Goal: Task Accomplishment & Management: Manage account settings

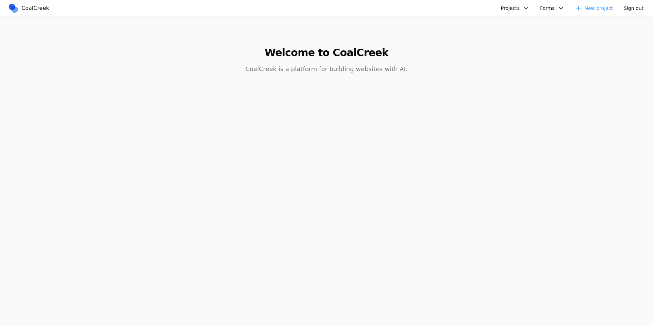
click at [519, 7] on button "Projects" at bounding box center [515, 8] width 36 height 11
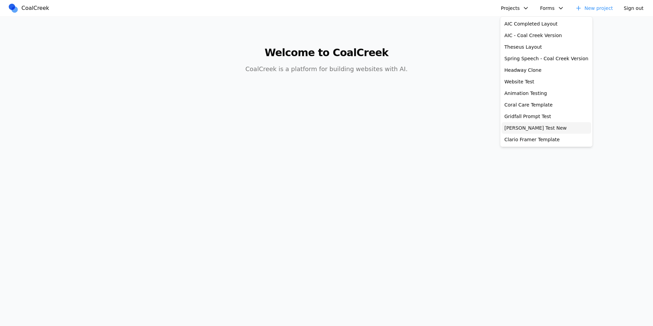
click at [536, 127] on link "[PERSON_NAME] Test New" at bounding box center [546, 128] width 89 height 12
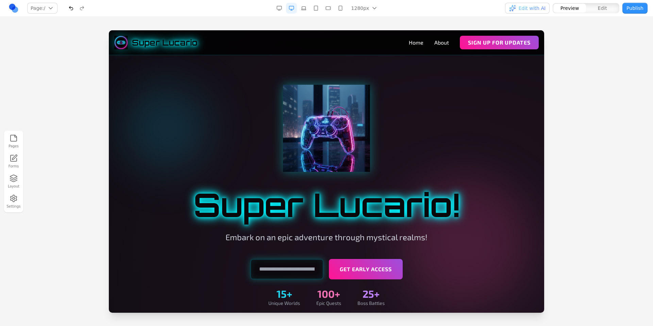
click at [17, 163] on link "Forms" at bounding box center [13, 161] width 15 height 17
click at [293, 272] on input "email" at bounding box center [286, 269] width 73 height 20
type input "**********"
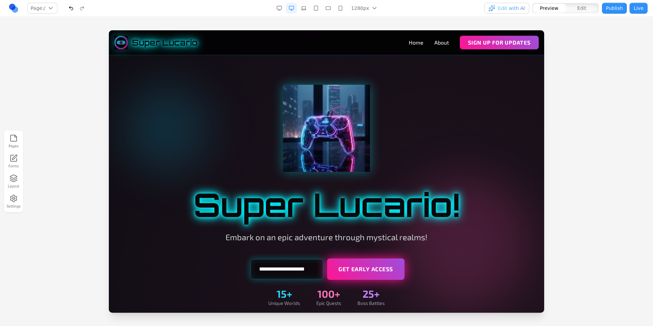
click at [365, 277] on button "Get Early Access" at bounding box center [366, 268] width 78 height 21
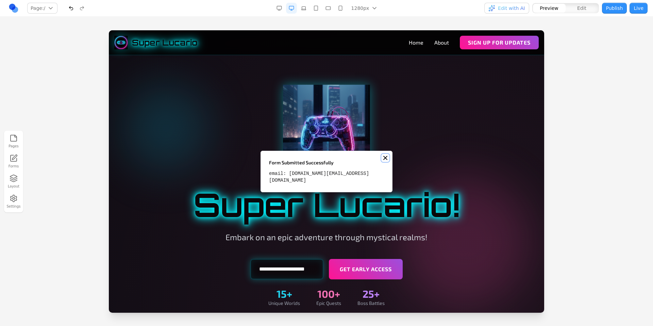
click at [384, 159] on line "Notifications (F8)" at bounding box center [385, 157] width 3 height 3
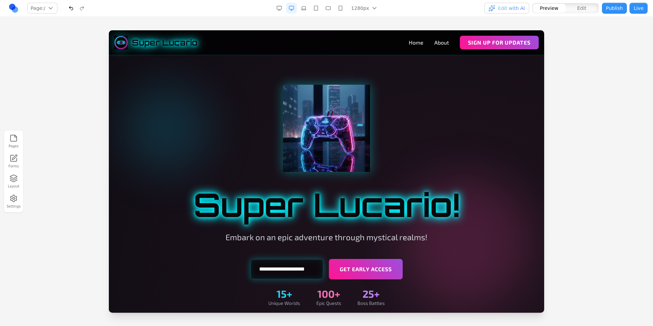
click at [567, 114] on div at bounding box center [326, 177] width 653 height 295
click at [304, 9] on button "button" at bounding box center [303, 8] width 11 height 11
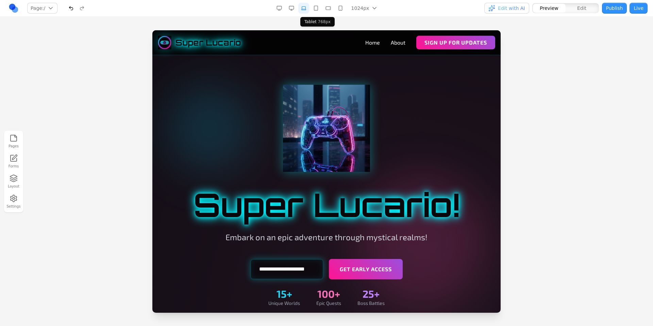
click at [317, 7] on button "button" at bounding box center [315, 8] width 11 height 11
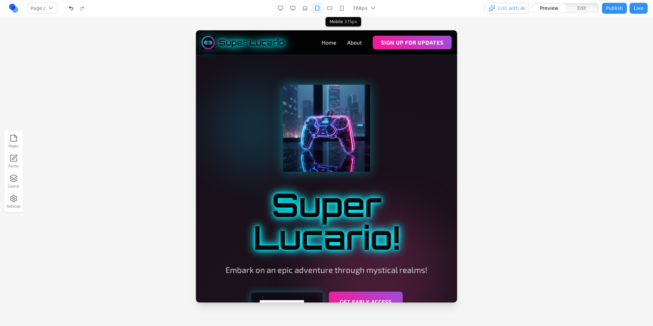
click at [341, 8] on button "button" at bounding box center [341, 8] width 11 height 11
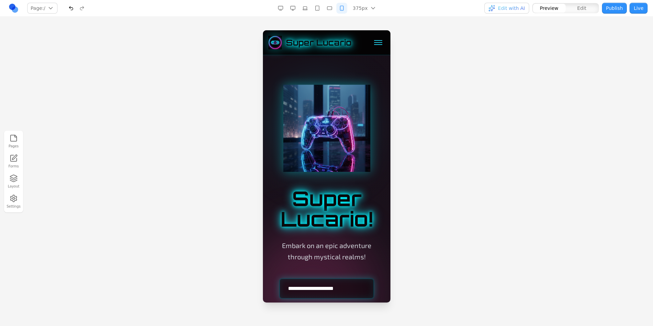
click at [375, 45] on div at bounding box center [378, 42] width 8 height 8
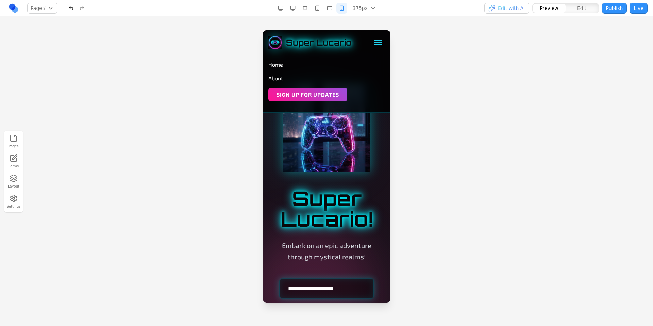
click at [374, 43] on div at bounding box center [378, 42] width 8 height 8
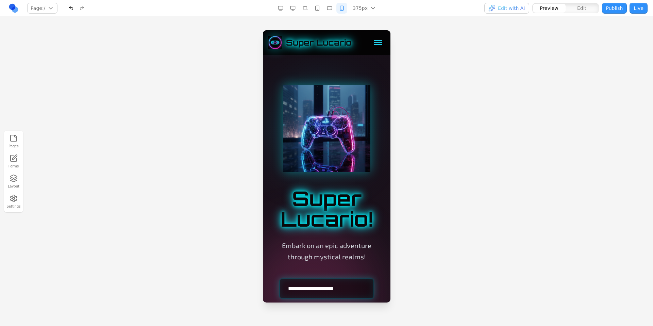
click at [297, 11] on button "button" at bounding box center [292, 8] width 11 height 11
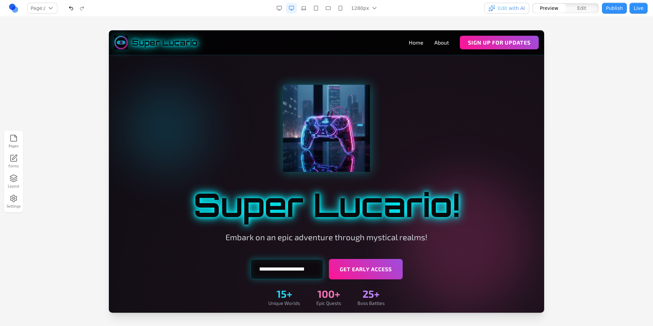
click at [436, 112] on div at bounding box center [327, 128] width 392 height 87
click at [586, 10] on span "Edit" at bounding box center [581, 8] width 9 height 7
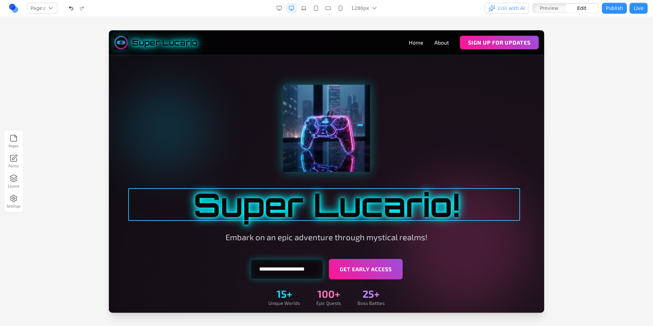
click at [459, 203] on h1 "Super Lucario!" at bounding box center [327, 204] width 392 height 33
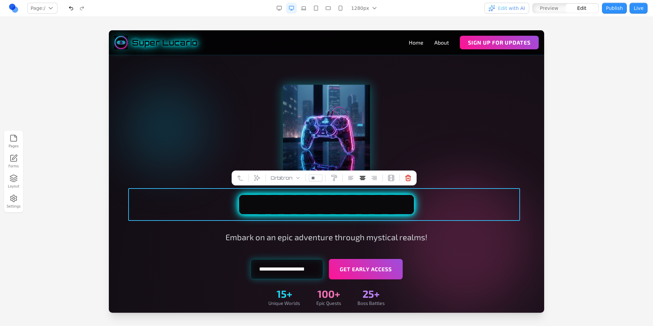
click at [452, 203] on h1 "**********" at bounding box center [327, 204] width 392 height 33
click at [458, 202] on h1 "**********" at bounding box center [327, 204] width 392 height 33
click at [567, 118] on div at bounding box center [326, 177] width 653 height 295
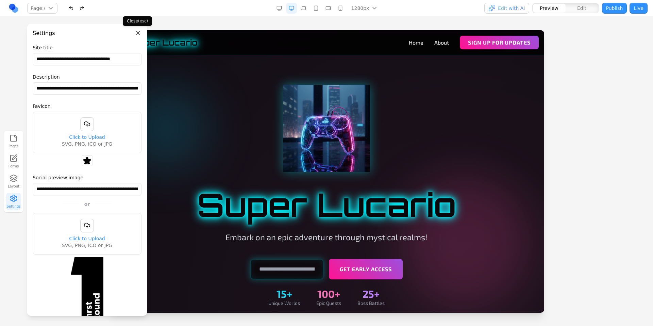
drag, startPoint x: 138, startPoint y: 34, endPoint x: 141, endPoint y: 32, distance: 3.8
click at [138, 35] on button "Close panel" at bounding box center [137, 32] width 7 height 7
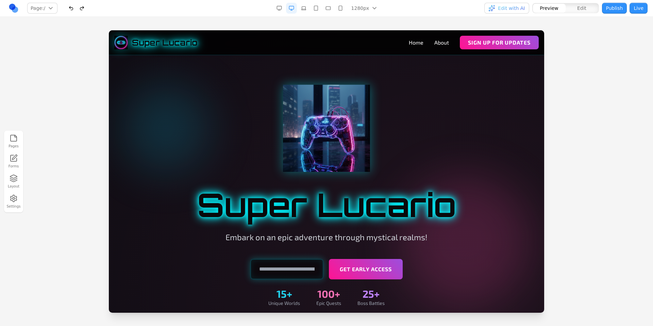
click at [156, 22] on div "Pages Forms Layout Settings" at bounding box center [326, 171] width 653 height 309
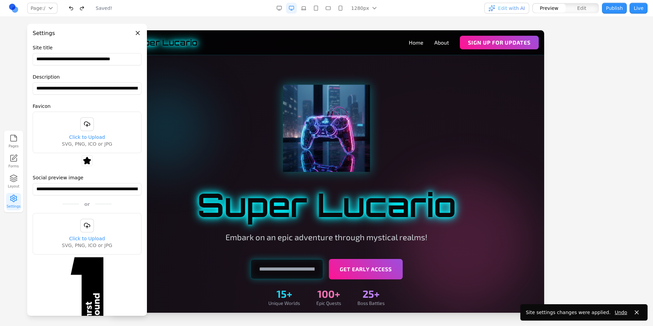
click at [138, 33] on button "Close panel" at bounding box center [137, 32] width 7 height 7
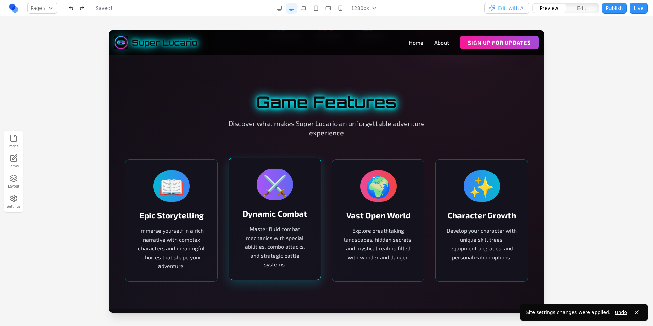
scroll to position [326, 0]
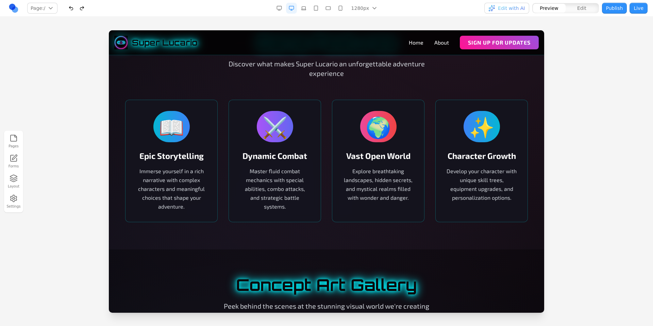
click at [16, 181] on icon "button" at bounding box center [14, 178] width 8 height 8
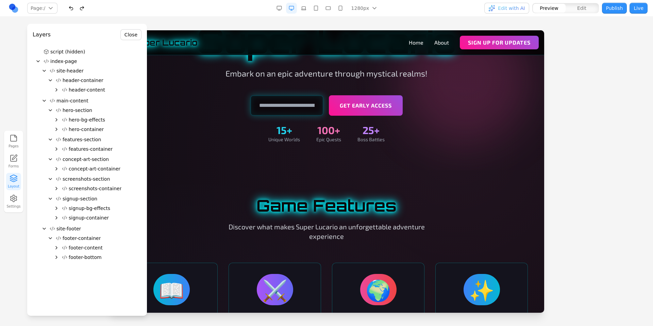
scroll to position [294, 0]
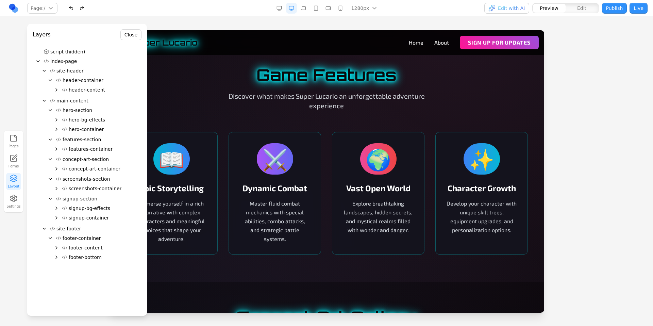
click at [58, 150] on icon "Expand" at bounding box center [56, 148] width 5 height 5
click at [63, 168] on icon "Expand" at bounding box center [62, 167] width 5 height 5
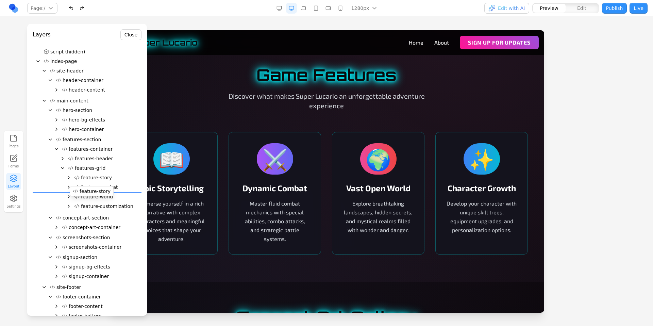
drag, startPoint x: 102, startPoint y: 178, endPoint x: 100, endPoint y: 191, distance: 13.4
click at [100, 191] on div "script (hidden) index-page site-header header-container header-content main-con…" at bounding box center [87, 185] width 109 height 276
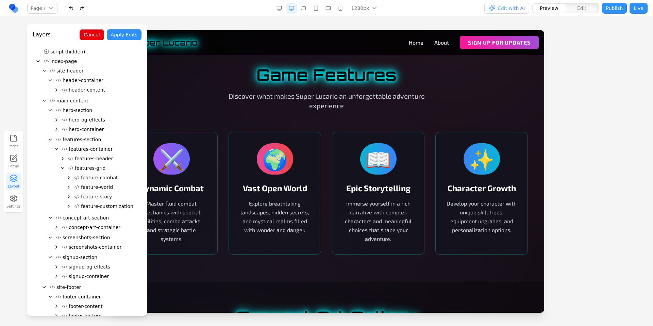
click at [122, 36] on button "Apply Edits" at bounding box center [124, 34] width 35 height 11
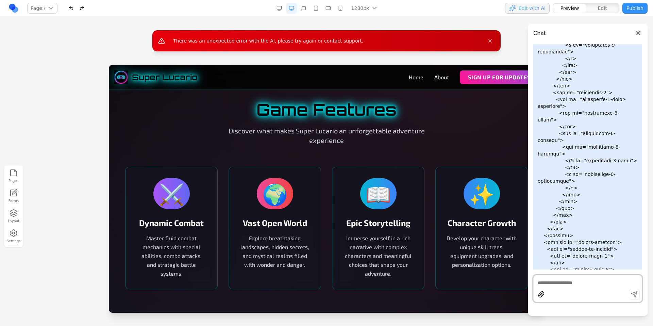
scroll to position [5094, 0]
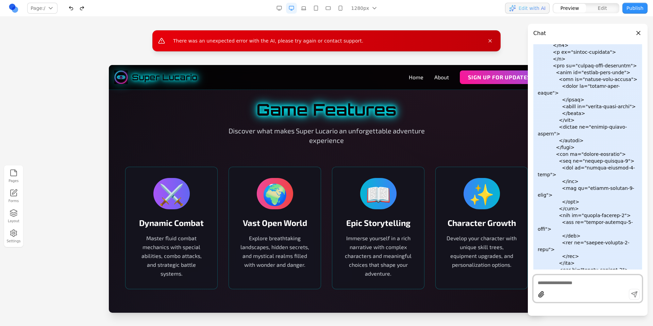
click at [489, 40] on icon "Close message" at bounding box center [490, 40] width 3 height 3
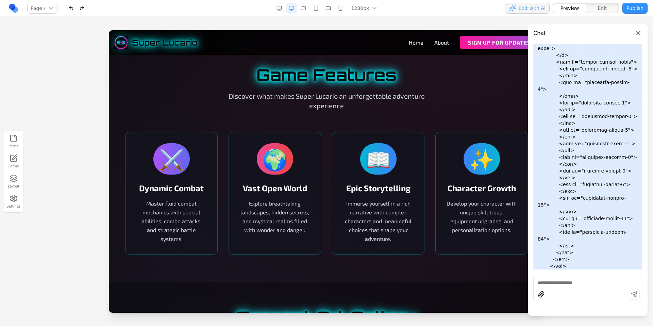
scroll to position [5422, 0]
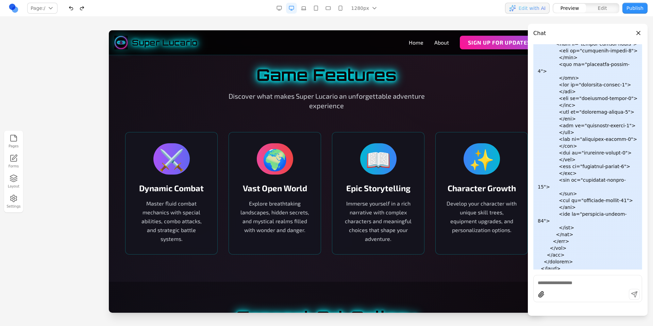
click at [420, 20] on div "Pages Forms Layout Settings" at bounding box center [326, 171] width 653 height 309
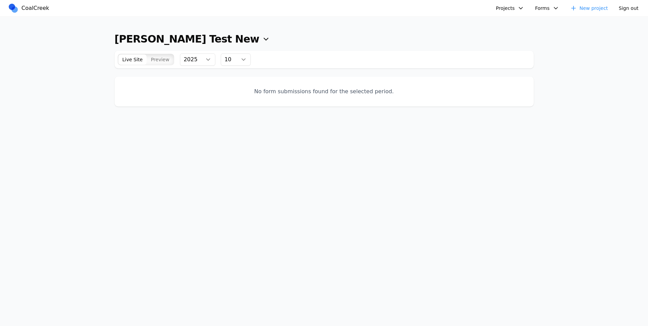
click at [160, 56] on span "Preview" at bounding box center [160, 59] width 19 height 7
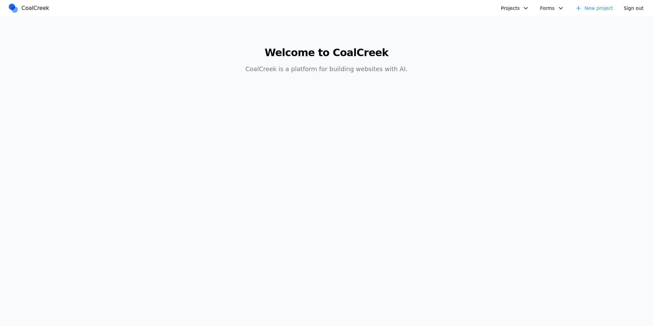
click at [434, 73] on main "Welcome to CoalCreek CoalCreek is a platform for building websites with AI." at bounding box center [326, 56] width 522 height 79
click at [402, 69] on p "CoalCreek is a platform for building websites with AI." at bounding box center [326, 69] width 261 height 10
click at [429, 100] on body "CoalCreek Projects AIC Completed Layout AIC - Coal Creek Version Theseus Layout…" at bounding box center [326, 163] width 653 height 326
click at [523, 10] on button "Projects" at bounding box center [515, 8] width 36 height 11
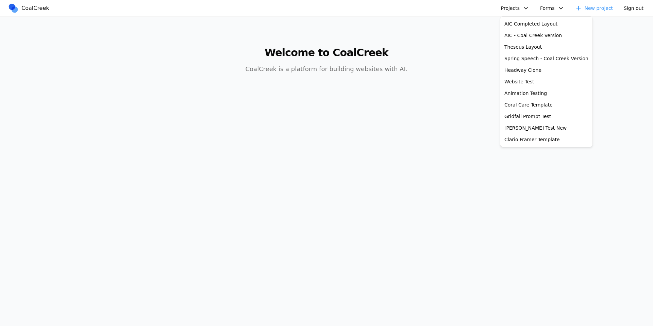
click at [450, 55] on h1 "Welcome to CoalCreek" at bounding box center [326, 53] width 261 height 12
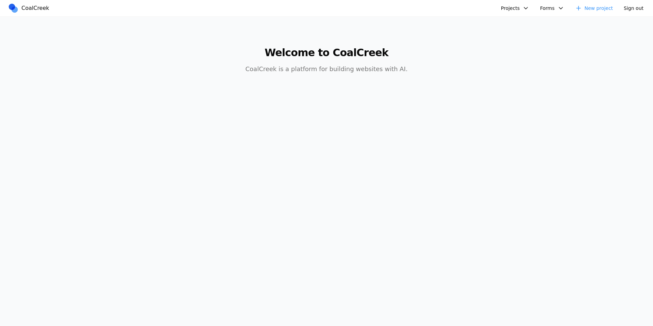
click at [593, 8] on link "New project" at bounding box center [594, 8] width 46 height 11
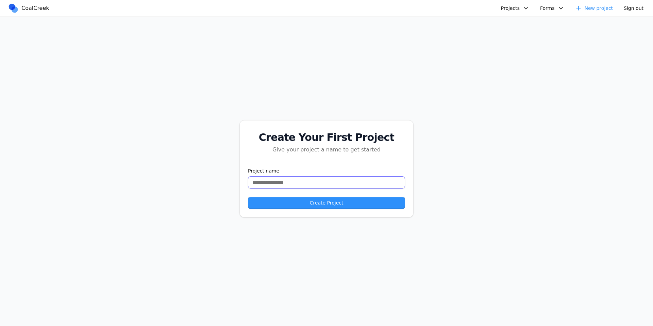
click at [268, 186] on input "text" at bounding box center [326, 182] width 157 height 12
type input "**********"
click at [446, 156] on div "**********" at bounding box center [326, 169] width 653 height 304
click at [317, 205] on button "Create Project" at bounding box center [326, 203] width 157 height 12
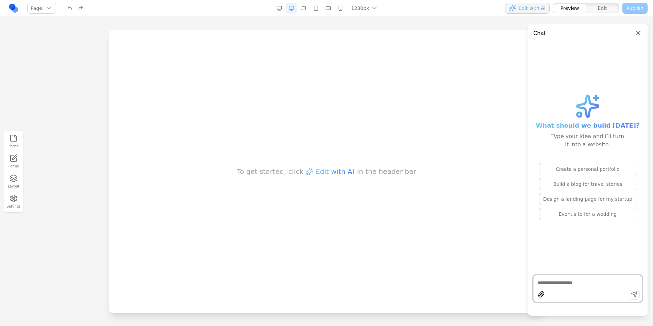
click at [566, 280] on textarea at bounding box center [588, 282] width 100 height 7
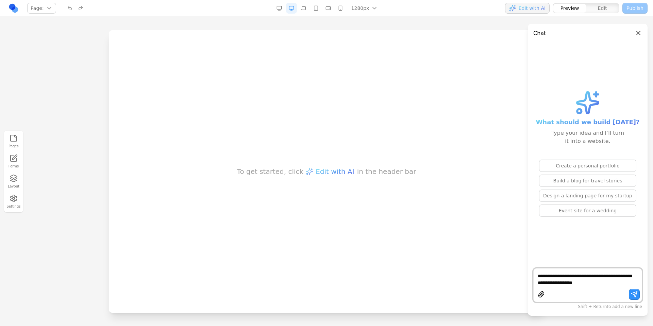
type textarea "**********"
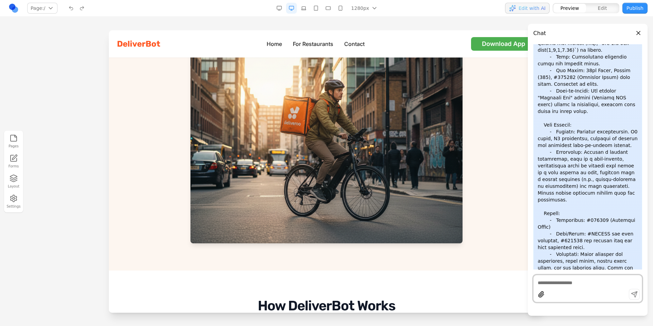
scroll to position [731, 0]
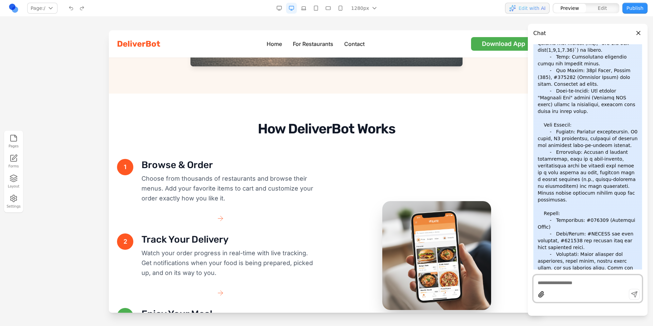
click at [640, 34] on button "Close panel" at bounding box center [638, 32] width 7 height 7
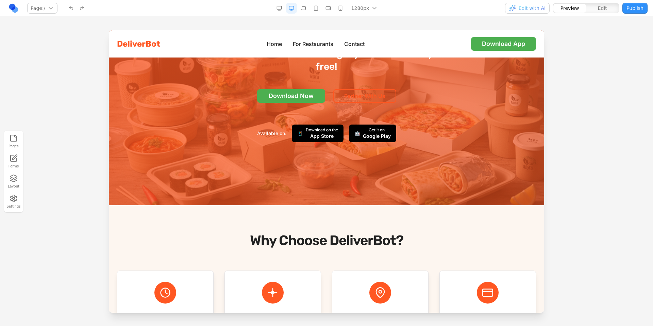
scroll to position [0, 0]
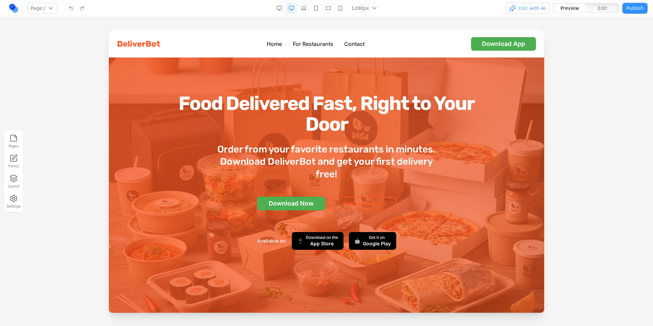
click at [567, 92] on div at bounding box center [326, 177] width 653 height 295
click at [380, 198] on link "Partner With Us" at bounding box center [364, 204] width 63 height 14
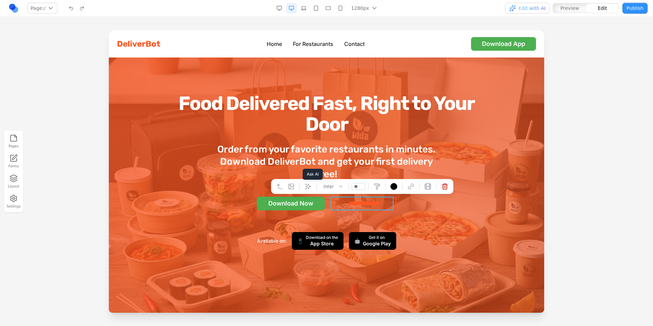
click at [303, 186] on button at bounding box center [308, 186] width 11 height 11
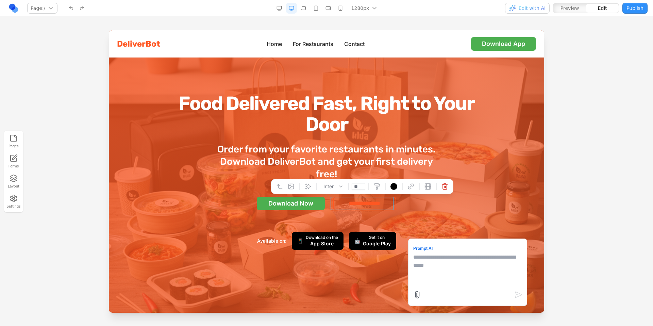
click at [473, 271] on textarea at bounding box center [467, 270] width 109 height 34
type textarea "**********"
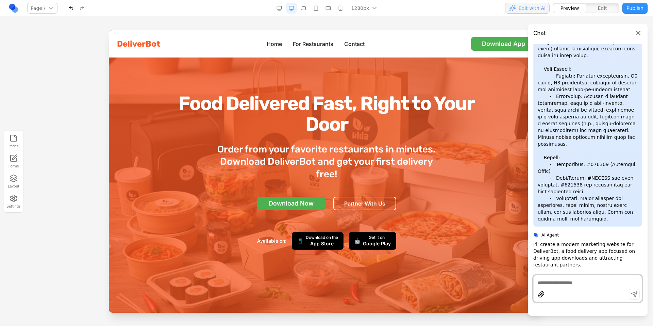
click at [638, 32] on button "Close panel" at bounding box center [638, 32] width 7 height 7
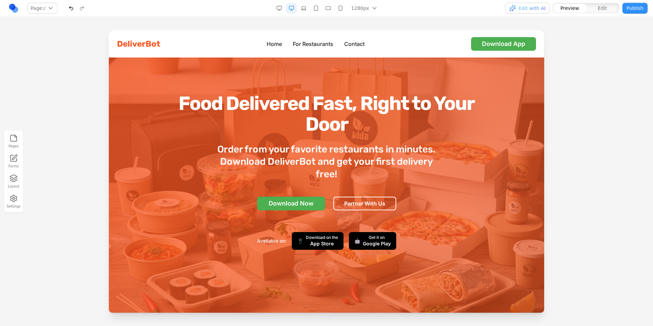
click at [518, 9] on span "Edit with AI" at bounding box center [527, 8] width 36 height 7
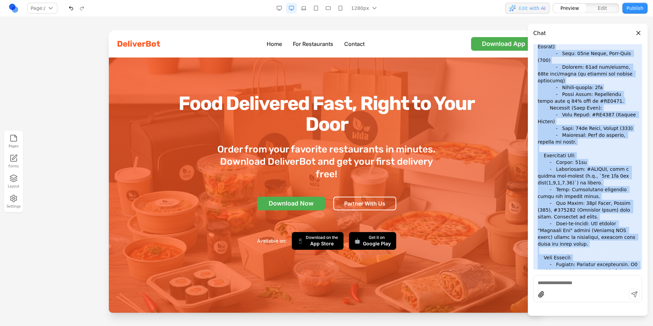
scroll to position [1479, 0]
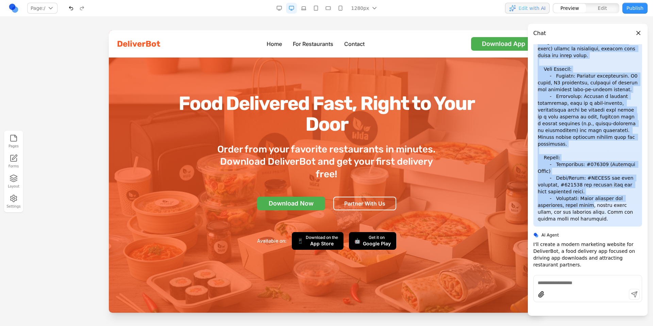
drag, startPoint x: 540, startPoint y: 52, endPoint x: 585, endPoint y: 146, distance: 104.5
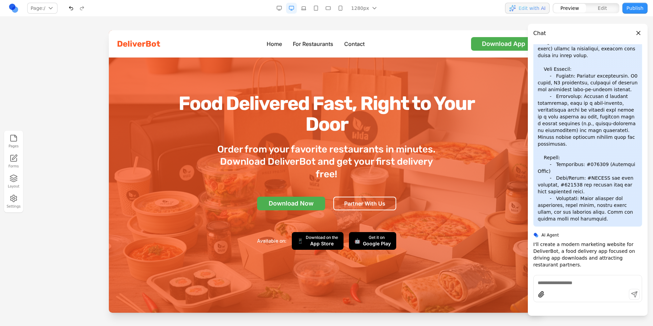
click at [639, 36] on button "Close panel" at bounding box center [638, 32] width 7 height 7
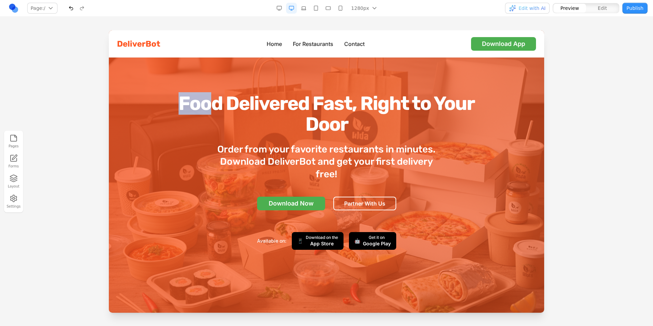
click at [212, 92] on section "Food Delivered Fast, Right to Your Door Order from your favorite restaurants in…" at bounding box center [326, 171] width 435 height 282
click at [314, 44] on link "For Restaurants" at bounding box center [313, 44] width 40 height 8
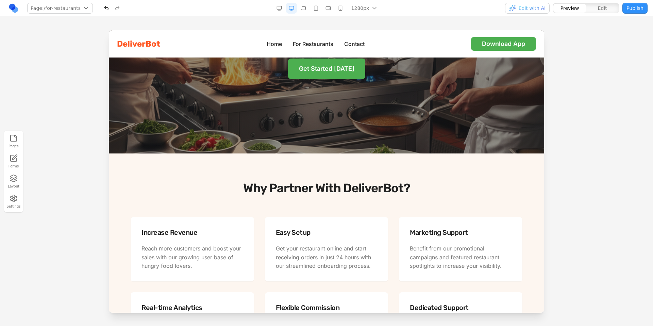
scroll to position [0, 0]
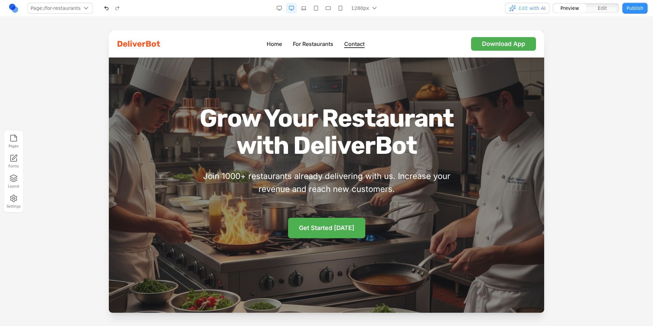
click at [359, 45] on link "Contact" at bounding box center [354, 44] width 20 height 8
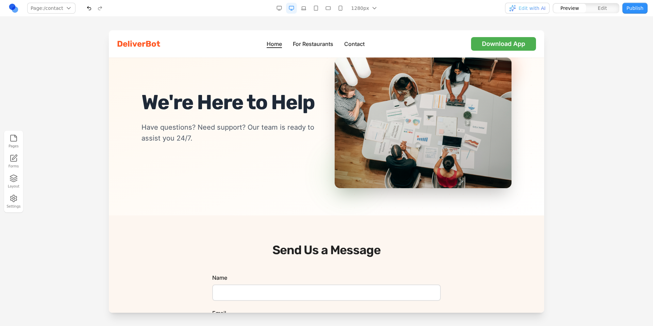
click at [273, 45] on link "Home" at bounding box center [274, 44] width 15 height 8
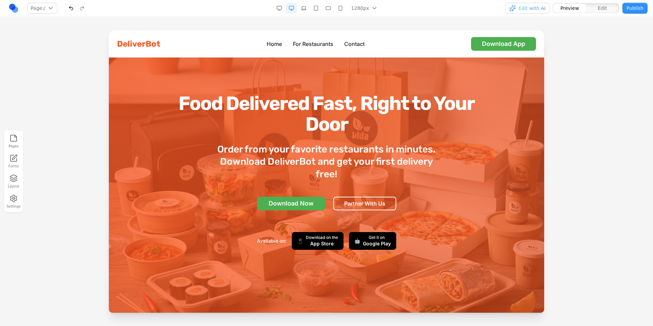
click at [312, 94] on h1 "Food Delivered Fast, Right to Your Door" at bounding box center [326, 114] width 305 height 42
click at [540, 9] on span "Edit with AI" at bounding box center [532, 8] width 27 height 7
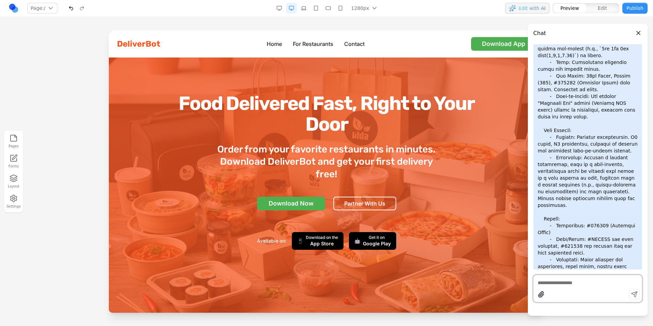
scroll to position [1479, 0]
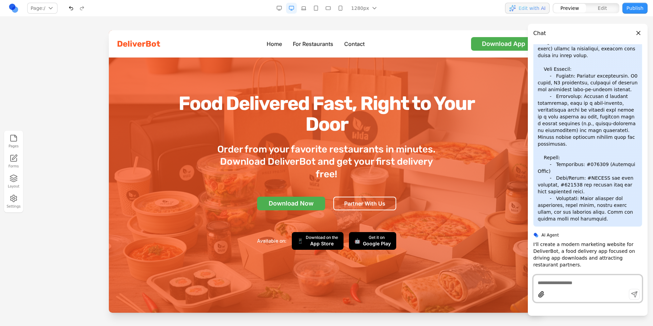
drag, startPoint x: 557, startPoint y: 281, endPoint x: 563, endPoint y: 280, distance: 6.4
click at [558, 281] on textarea at bounding box center [588, 282] width 100 height 7
click at [639, 32] on button "Close panel" at bounding box center [638, 32] width 7 height 7
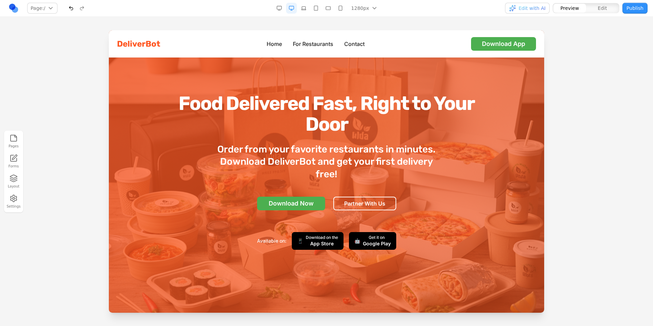
click at [421, 99] on h1 "Food Delivered Fast, Right to Your Door" at bounding box center [326, 114] width 305 height 42
click at [552, 72] on div at bounding box center [326, 177] width 653 height 295
click at [592, 42] on div at bounding box center [326, 177] width 653 height 295
click at [598, 7] on button "Edit" at bounding box center [602, 8] width 33 height 9
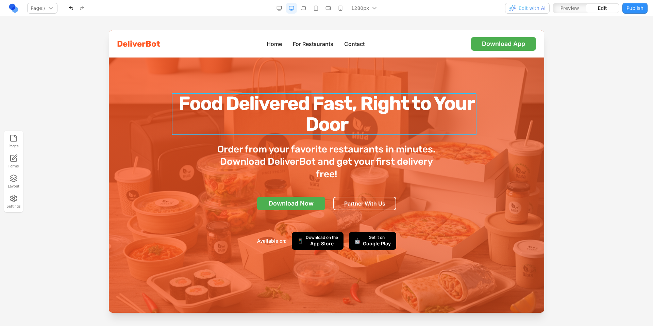
click at [381, 112] on h1 "Food Delivered Fast, Right to Your Door" at bounding box center [326, 114] width 305 height 42
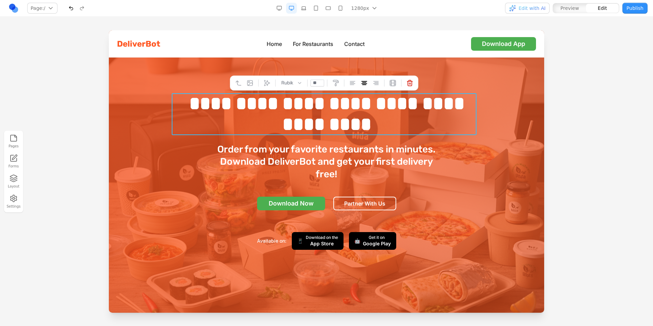
click at [365, 123] on h1 "**********" at bounding box center [326, 114] width 305 height 42
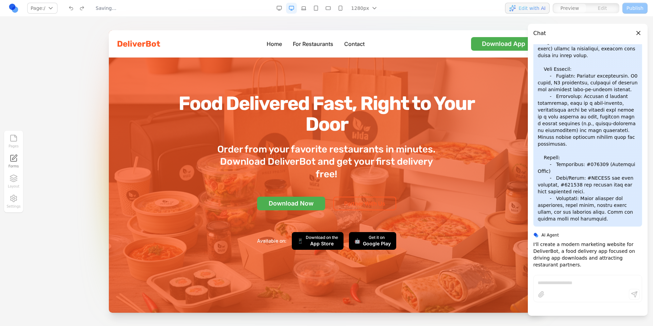
scroll to position [0, 0]
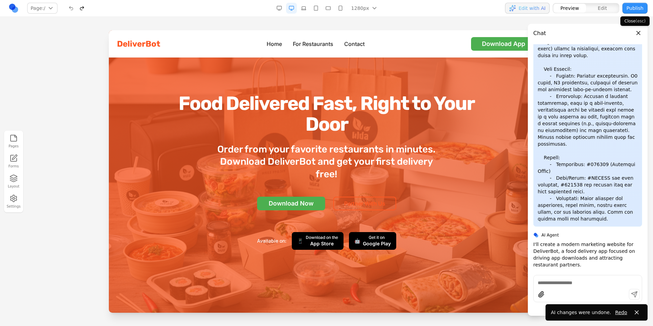
click at [638, 34] on button "Close panel" at bounding box center [638, 32] width 7 height 7
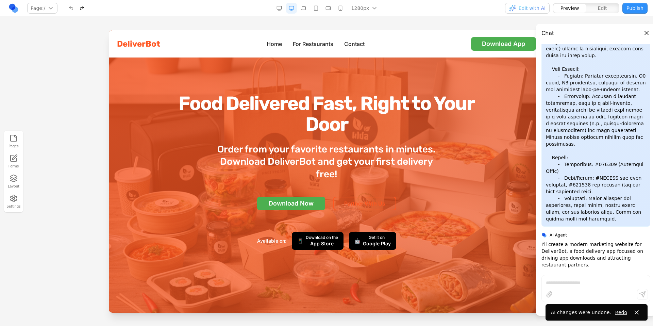
click at [456, 22] on div "Pages Forms Layout Settings" at bounding box center [326, 171] width 653 height 309
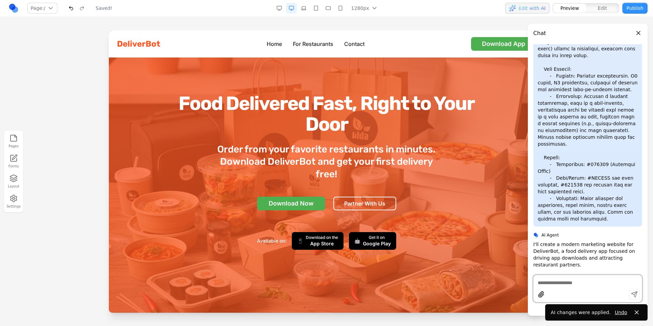
click at [639, 32] on button "Close panel" at bounding box center [638, 32] width 7 height 7
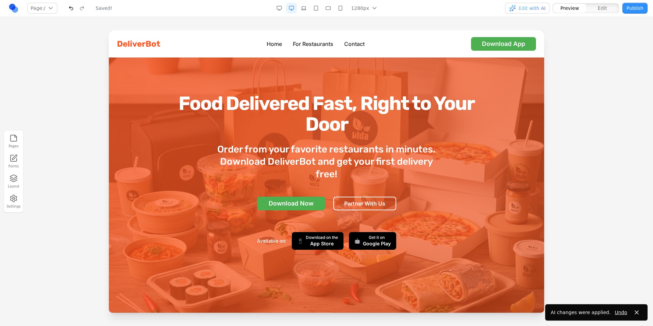
click at [609, 32] on div at bounding box center [326, 177] width 653 height 295
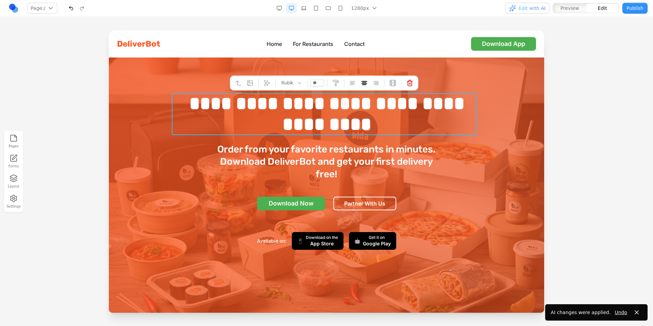
click at [353, 128] on h1 "**********" at bounding box center [326, 114] width 305 height 42
click at [351, 127] on h1 "**********" at bounding box center [326, 114] width 305 height 42
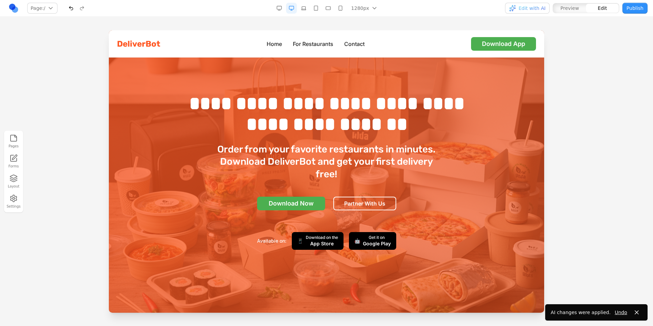
click at [431, 160] on h3 "Order from your favorite restaurants in minutes. Download DeliverBot and get yo…" at bounding box center [326, 161] width 229 height 37
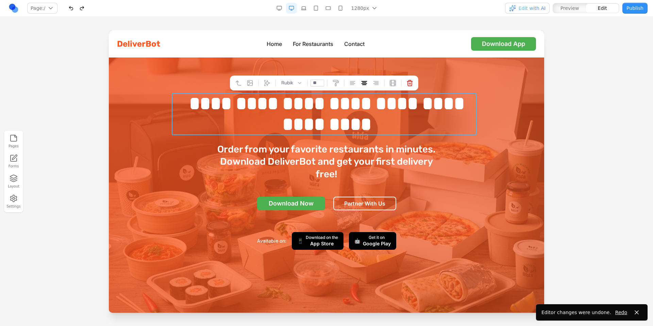
click at [400, 118] on h1 "**********" at bounding box center [326, 114] width 305 height 42
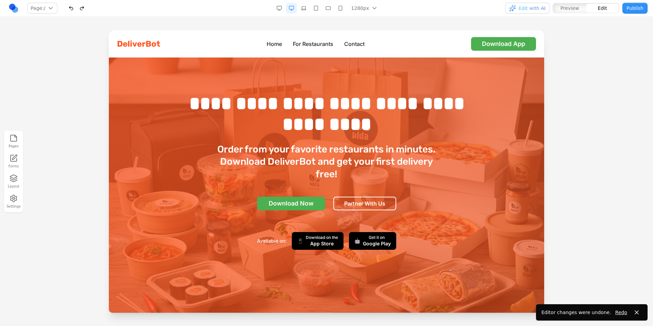
click at [589, 118] on div at bounding box center [326, 177] width 653 height 295
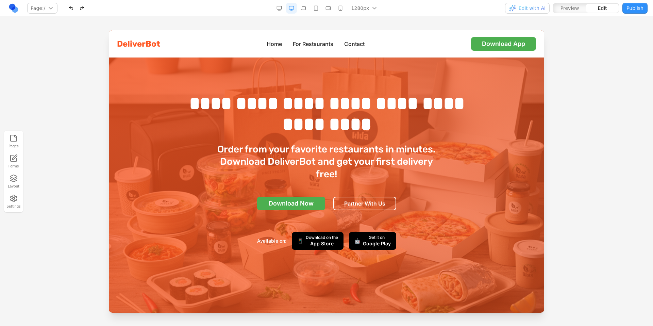
click at [16, 197] on icon "button" at bounding box center [14, 198] width 6 height 7
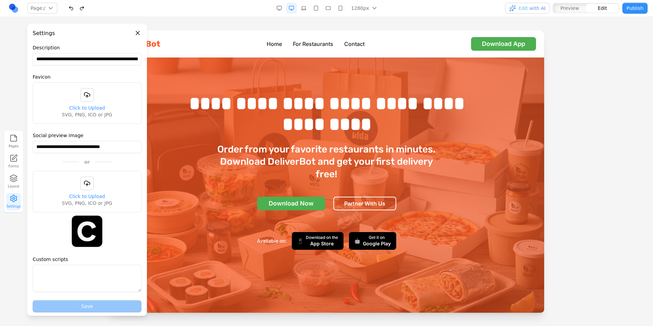
scroll to position [61, 0]
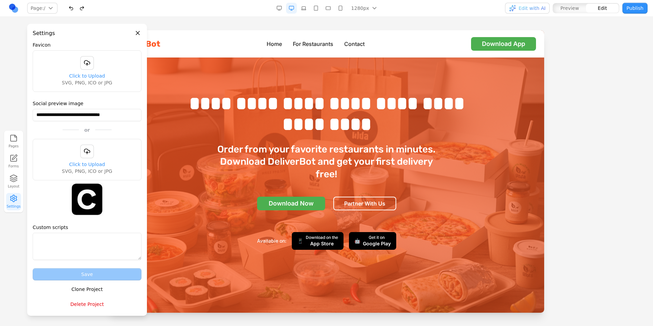
click at [90, 307] on button "Delete Project" at bounding box center [87, 304] width 109 height 12
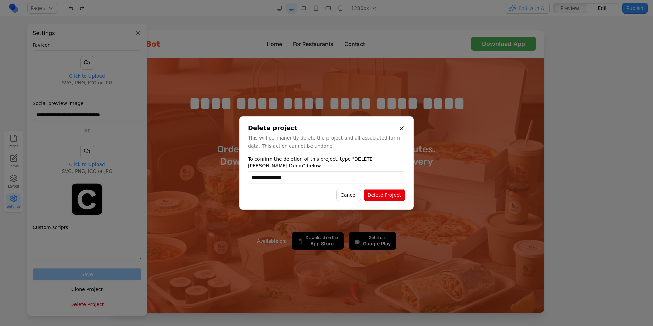
type input "**********"
click at [384, 197] on button "Delete Project" at bounding box center [384, 195] width 41 height 12
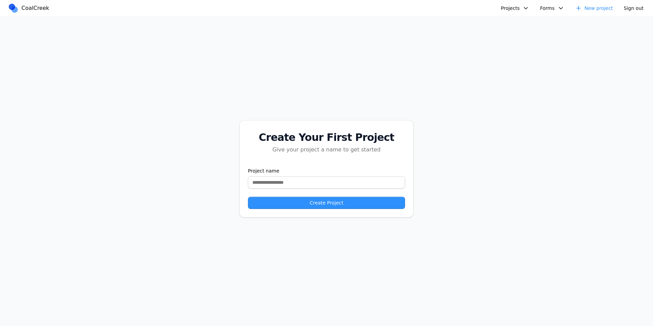
click at [536, 66] on div "Create Your First Project Give your project a name to get started Project name …" at bounding box center [326, 169] width 653 height 304
click at [530, 85] on div "Create Your First Project Give your project a name to get started Project name …" at bounding box center [326, 169] width 653 height 304
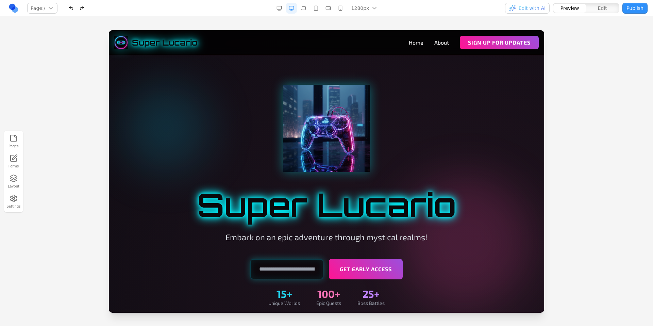
drag, startPoint x: 415, startPoint y: 133, endPoint x: 419, endPoint y: 133, distance: 3.8
click at [415, 133] on div at bounding box center [327, 128] width 392 height 87
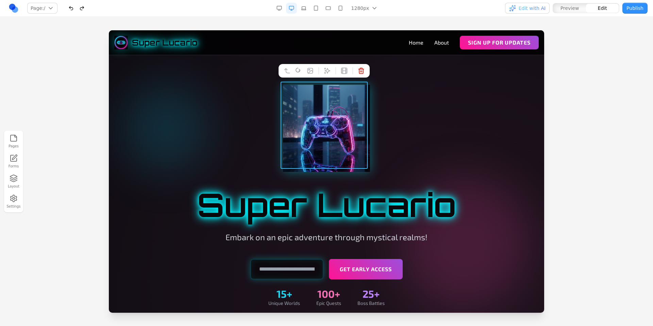
click at [317, 111] on img at bounding box center [326, 128] width 87 height 87
click at [312, 72] on icon at bounding box center [310, 70] width 7 height 7
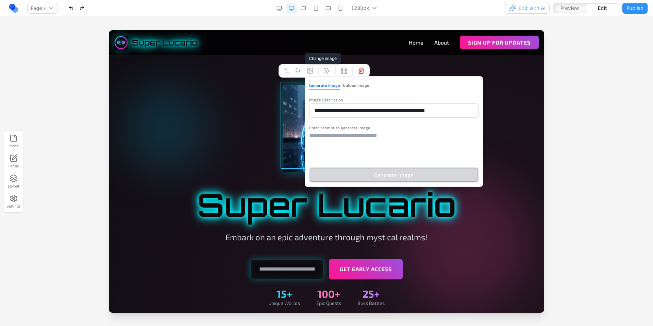
drag, startPoint x: 407, startPoint y: 111, endPoint x: 283, endPoint y: 96, distance: 125.7
click at [344, 137] on textarea at bounding box center [393, 148] width 169 height 34
paste textarea "**********"
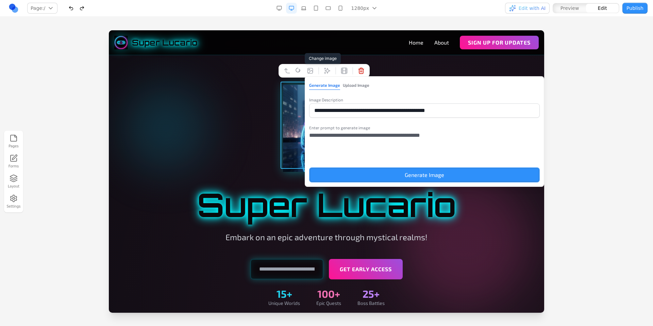
type textarea "**********"
click at [398, 176] on button "Generate Image" at bounding box center [424, 174] width 231 height 15
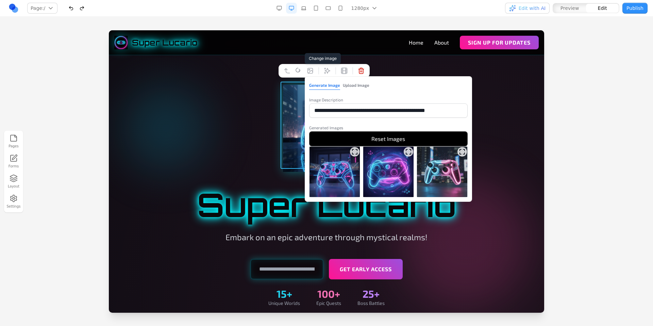
click at [355, 153] on icon "Expand image" at bounding box center [354, 151] width 7 height 7
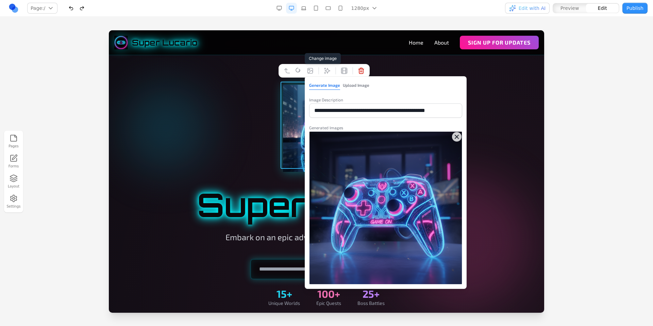
click at [457, 137] on icon "Close expanded image" at bounding box center [456, 136] width 3 height 3
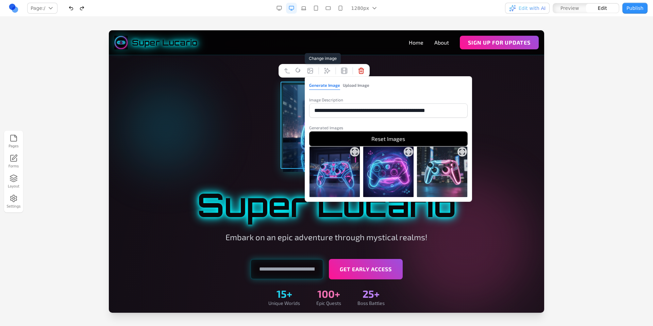
click at [406, 151] on icon "Expand image" at bounding box center [408, 151] width 7 height 7
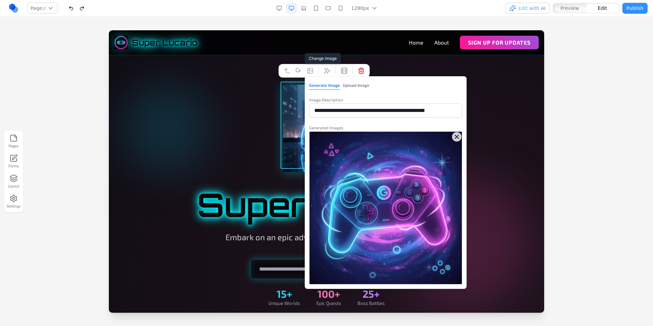
click at [458, 137] on icon "Close expanded image" at bounding box center [456, 136] width 7 height 7
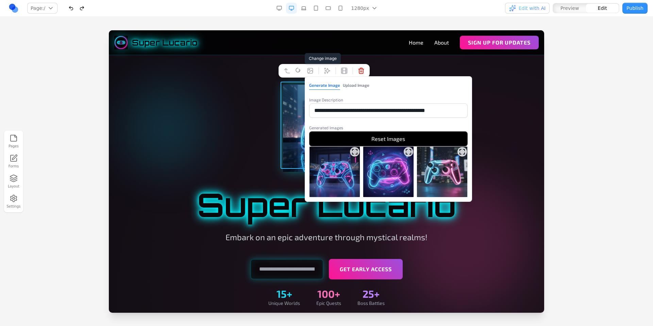
click at [465, 150] on icon "Expand image" at bounding box center [463, 149] width 1 height 1
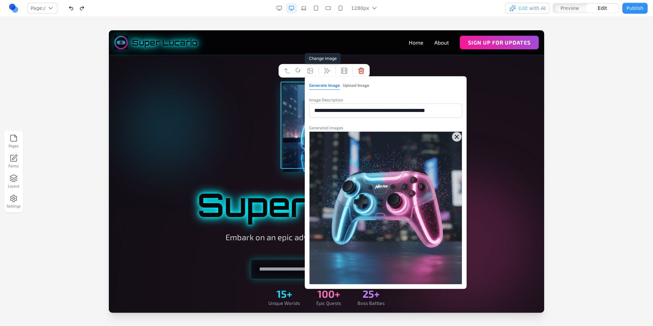
click at [458, 138] on icon "Close expanded image" at bounding box center [456, 136] width 3 height 3
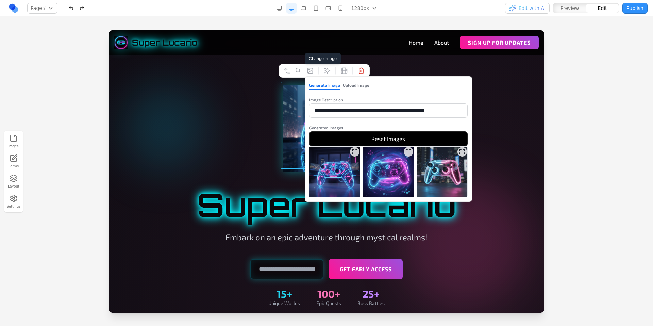
click at [442, 169] on img at bounding box center [442, 172] width 50 height 50
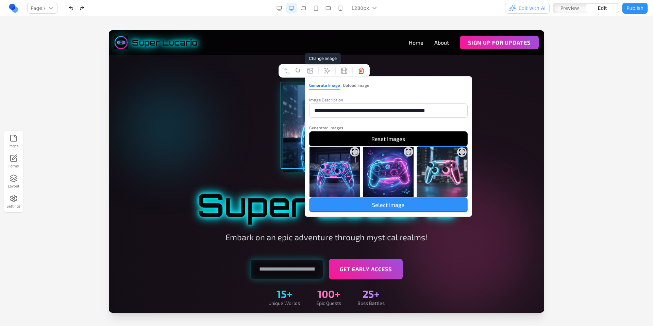
click at [406, 203] on button "Select Image" at bounding box center [388, 204] width 158 height 15
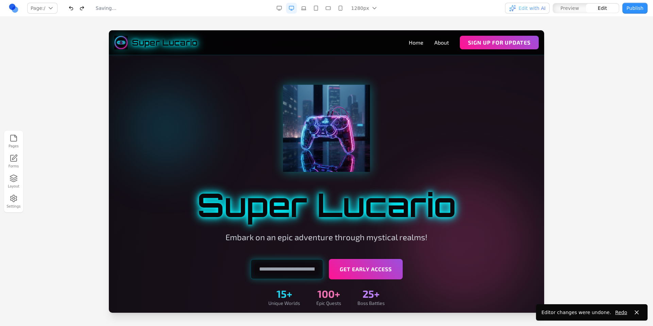
click at [577, 85] on div at bounding box center [326, 177] width 653 height 295
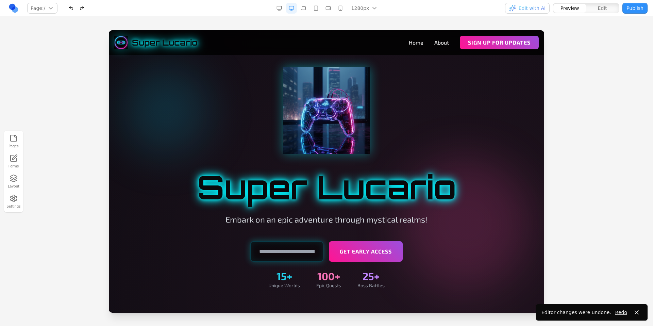
scroll to position [58, 0]
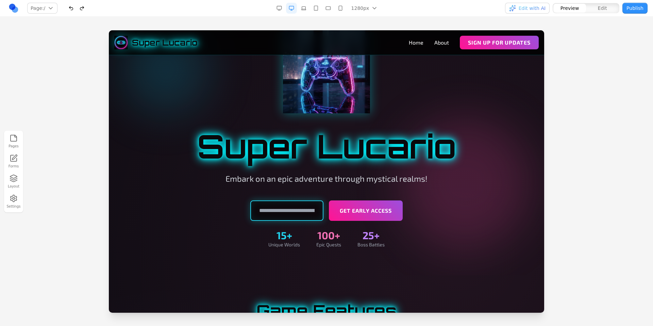
click at [289, 214] on input "email" at bounding box center [286, 210] width 73 height 20
type input "**********"
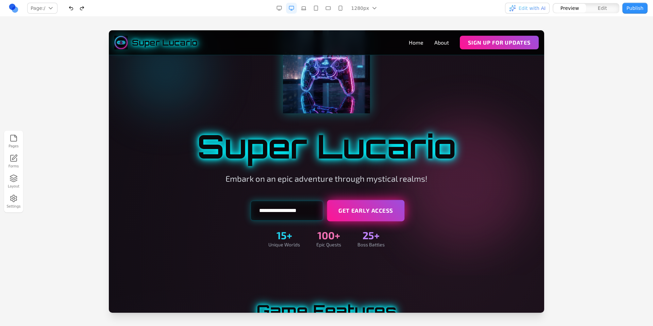
click at [356, 217] on button "Get Early Access" at bounding box center [366, 210] width 78 height 21
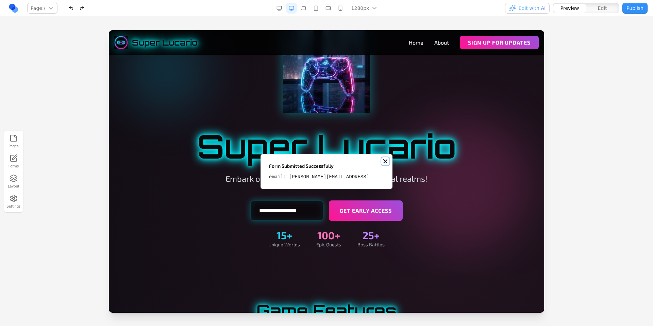
click at [384, 163] on icon "Notifications (F8)" at bounding box center [385, 160] width 5 height 5
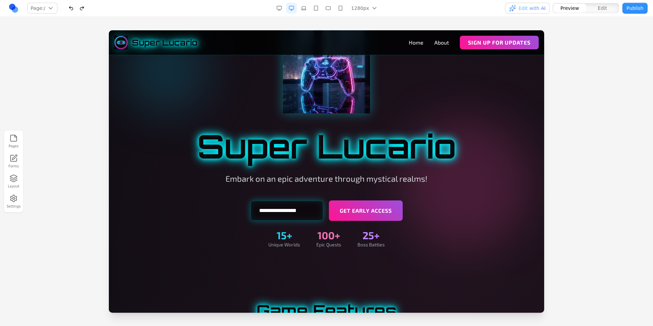
click at [18, 158] on link "Forms" at bounding box center [13, 161] width 15 height 17
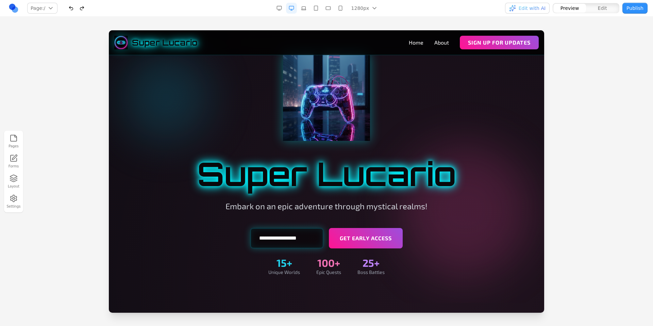
scroll to position [0, 0]
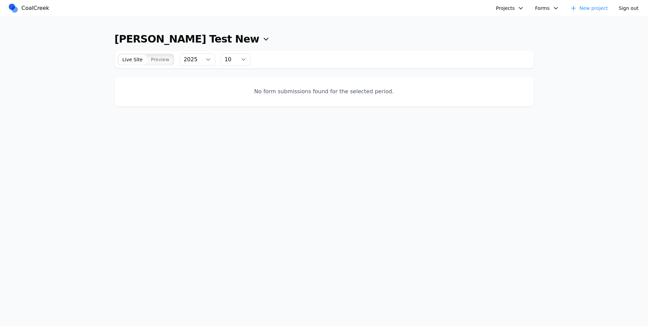
click at [166, 63] on button "Preview" at bounding box center [160, 59] width 27 height 10
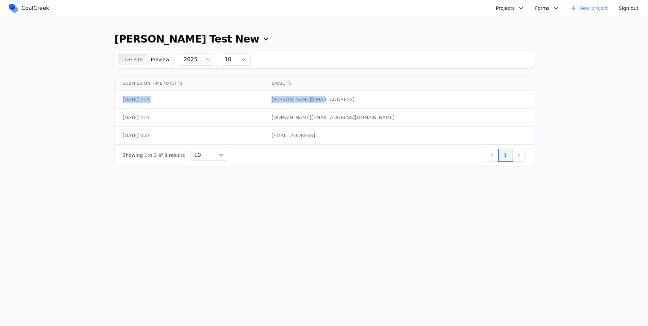
drag, startPoint x: 219, startPoint y: 93, endPoint x: 399, endPoint y: 103, distance: 179.8
click at [399, 104] on tr "[DATE] 21h [PERSON_NAME][EMAIL_ADDRESS]" at bounding box center [324, 99] width 419 height 18
drag, startPoint x: 398, startPoint y: 103, endPoint x: 402, endPoint y: 107, distance: 5.3
click at [398, 103] on td "[PERSON_NAME][EMAIL_ADDRESS]" at bounding box center [398, 99] width 270 height 18
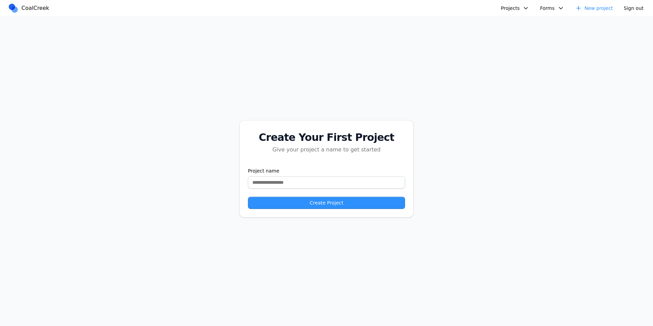
click at [514, 40] on div "Create Your First Project Give your project a name to get started Project name …" at bounding box center [326, 169] width 653 height 304
click at [509, 11] on button "Projects" at bounding box center [515, 8] width 36 height 11
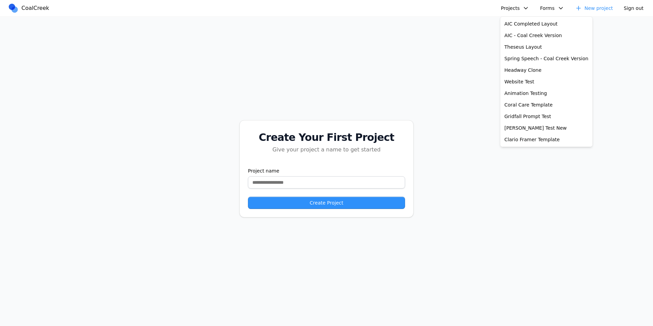
drag, startPoint x: 453, startPoint y: 64, endPoint x: 492, endPoint y: 31, distance: 50.9
click at [457, 60] on div "Create Your First Project Give your project a name to get started Project name …" at bounding box center [326, 169] width 653 height 304
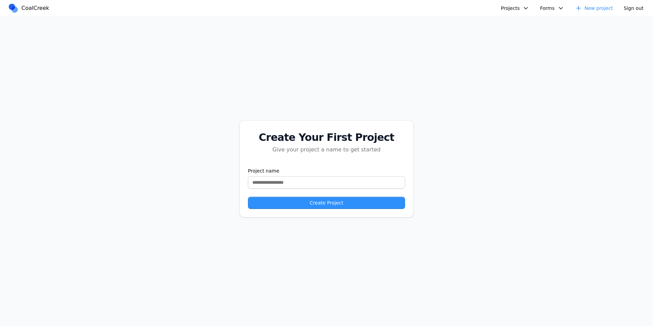
click at [556, 8] on button "Forms" at bounding box center [552, 8] width 32 height 11
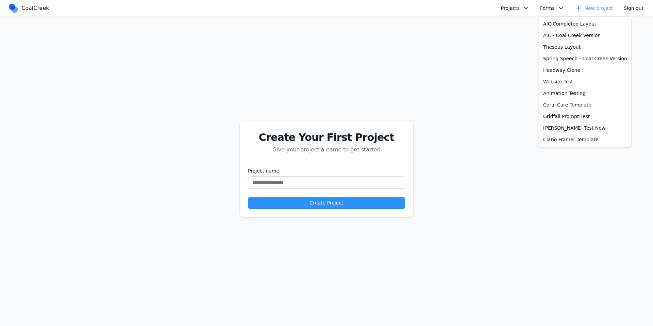
click at [457, 40] on div "Create Your First Project Give your project a name to get started Project name …" at bounding box center [326, 169] width 653 height 304
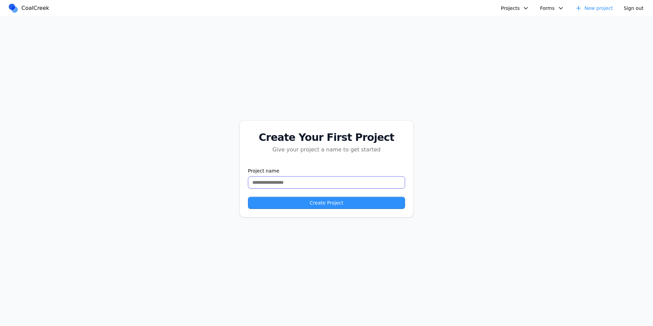
click at [288, 180] on input "text" at bounding box center [326, 182] width 157 height 12
type input "**********"
click at [269, 202] on button "Create Project" at bounding box center [326, 203] width 157 height 12
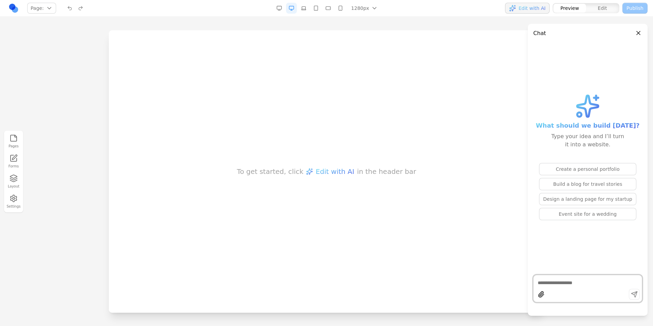
click at [594, 281] on textarea at bounding box center [588, 282] width 100 height 7
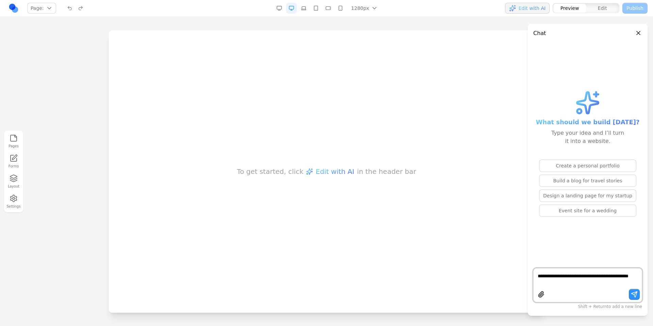
type textarea "**********"
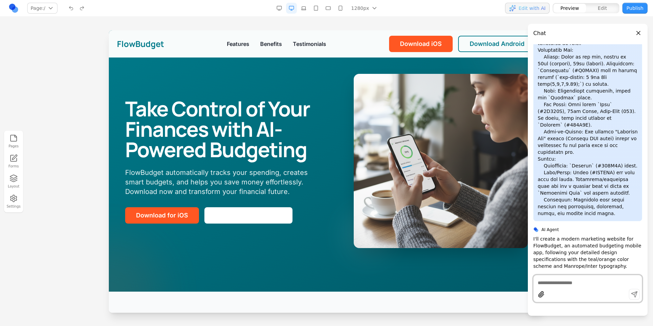
scroll to position [1587, 0]
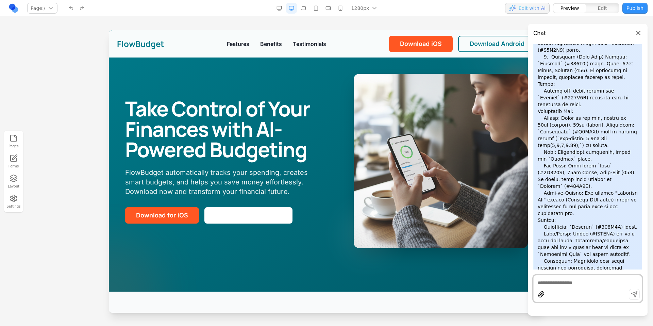
click at [436, 111] on img at bounding box center [441, 161] width 174 height 174
click at [637, 34] on button "Close panel" at bounding box center [638, 32] width 7 height 7
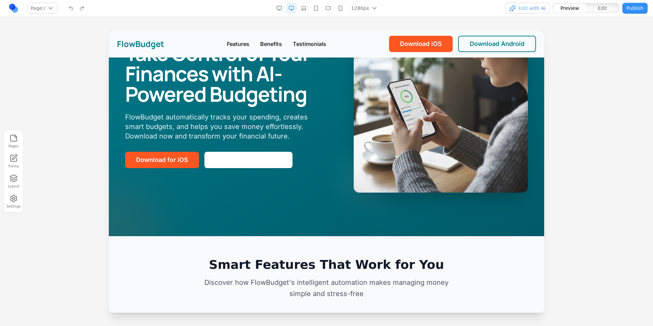
scroll to position [0, 0]
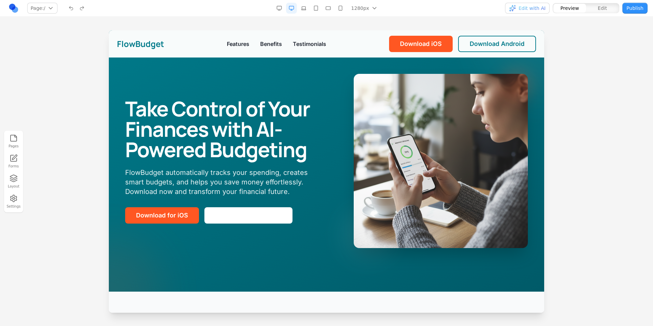
click at [293, 193] on p "FlowBudget automatically tracks your spending, creates smart budgets, and helps…" at bounding box center [221, 182] width 193 height 29
click at [262, 210] on button "**********" at bounding box center [248, 215] width 88 height 16
click at [231, 197] on icon at bounding box center [231, 196] width 6 height 6
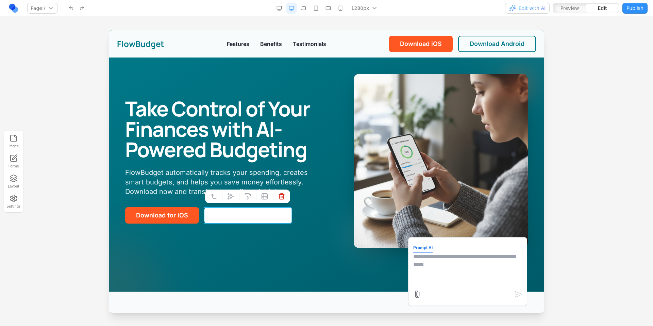
click at [425, 259] on textarea at bounding box center [467, 269] width 109 height 34
type textarea "**********"
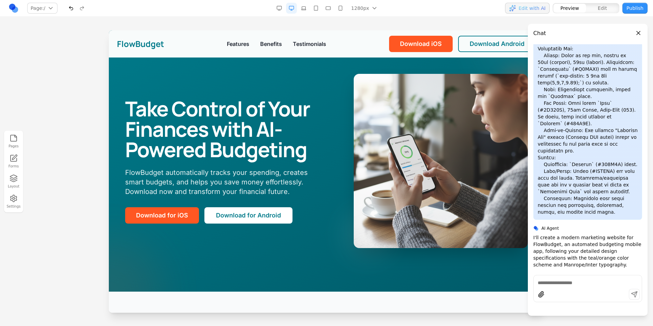
click at [639, 34] on button "Close panel" at bounding box center [638, 32] width 7 height 7
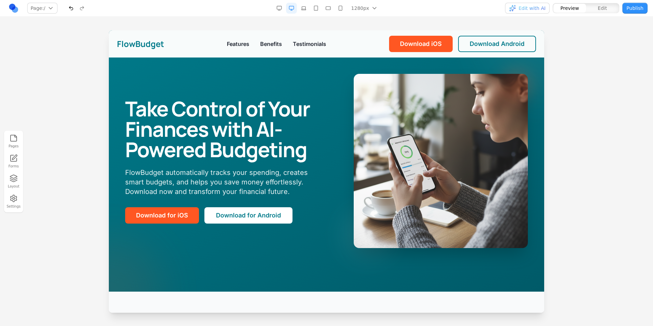
click at [607, 10] on button "Edit" at bounding box center [602, 8] width 33 height 9
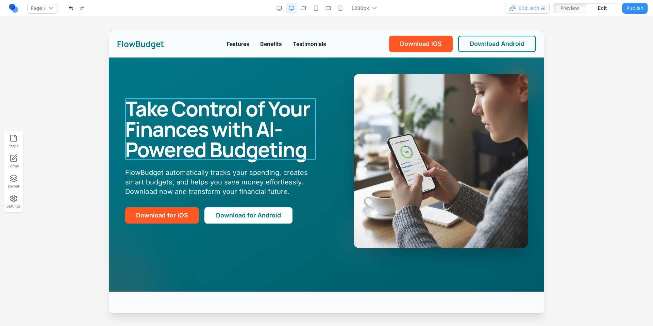
click at [300, 147] on h1 "Take Control of Your Finances with AI-Powered Budgeting" at bounding box center [221, 128] width 193 height 61
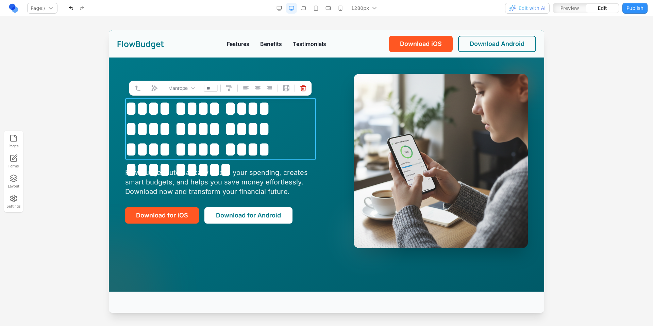
click at [305, 148] on h1 "**********" at bounding box center [220, 128] width 191 height 61
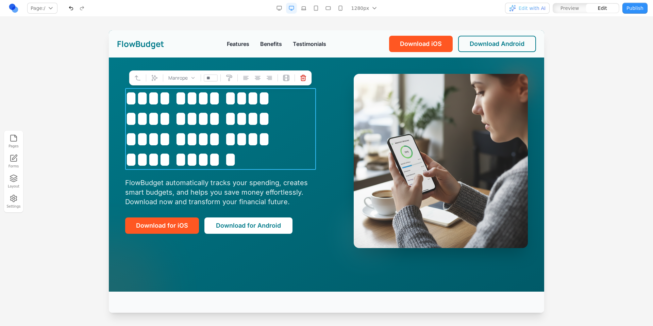
click at [320, 164] on div "**********" at bounding box center [326, 161] width 403 height 174
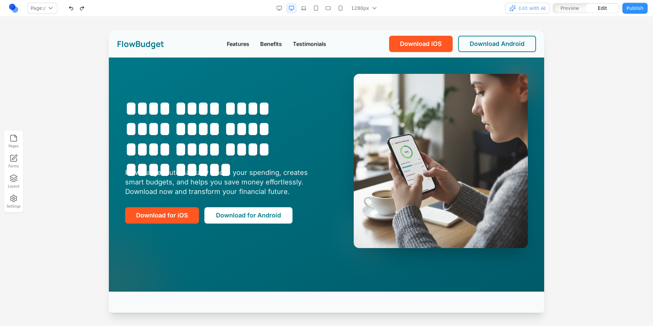
click at [343, 9] on button "button" at bounding box center [340, 8] width 11 height 11
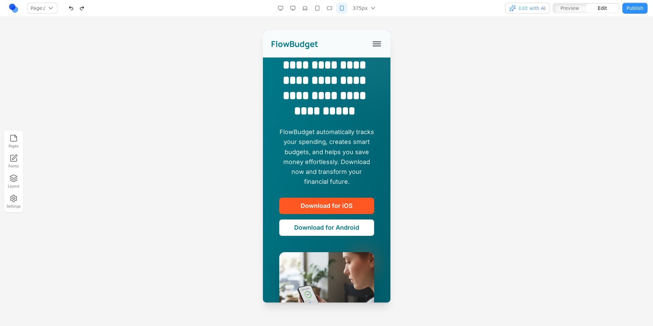
click at [331, 9] on button "button" at bounding box center [329, 8] width 11 height 11
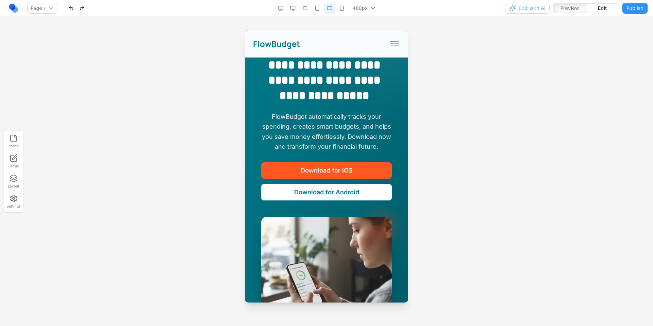
click at [291, 10] on button "button" at bounding box center [292, 8] width 11 height 11
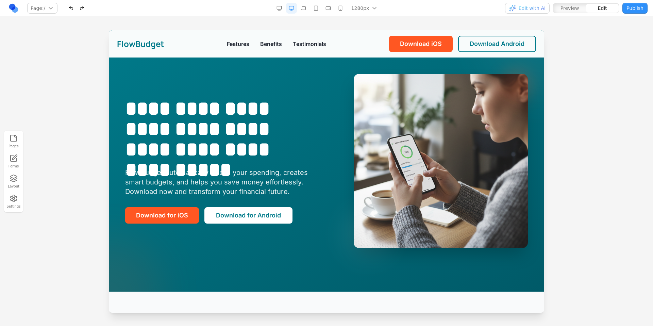
click at [577, 9] on span "Preview" at bounding box center [569, 8] width 19 height 7
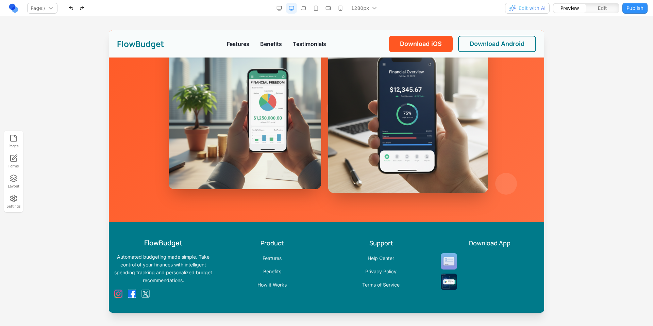
scroll to position [1887, 0]
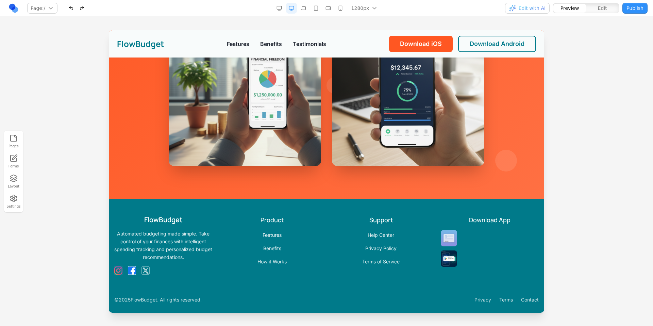
click at [268, 232] on link "Features" at bounding box center [272, 235] width 19 height 6
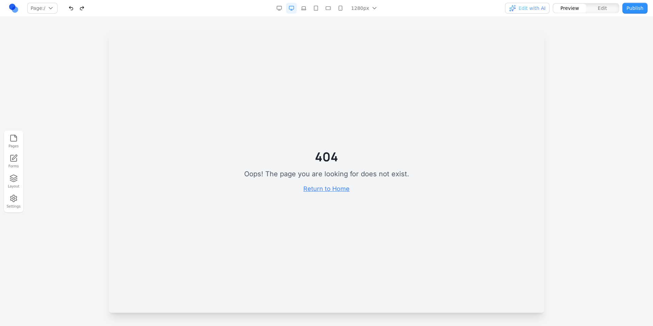
scroll to position [0, 0]
click at [316, 188] on link "Return to Home" at bounding box center [326, 188] width 46 height 7
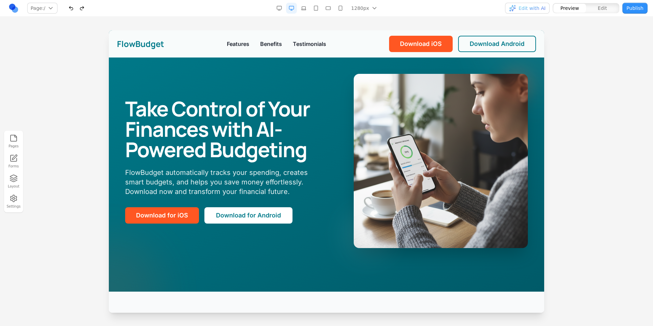
click at [264, 45] on link "Benefits" at bounding box center [271, 44] width 22 height 8
drag, startPoint x: 271, startPoint y: 47, endPoint x: 277, endPoint y: 47, distance: 5.8
click at [271, 47] on link "Benefits" at bounding box center [271, 44] width 22 height 8
click at [296, 46] on link "Testimonials" at bounding box center [309, 44] width 33 height 8
click at [242, 47] on link "Features" at bounding box center [238, 44] width 22 height 8
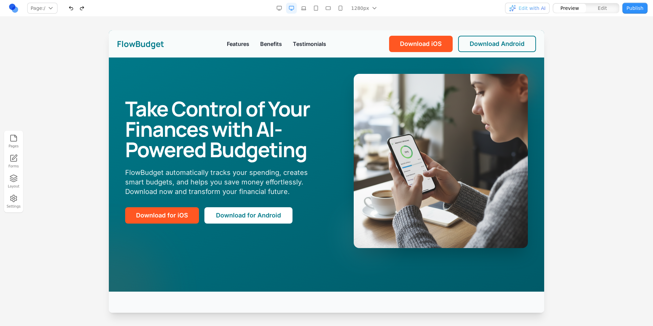
click at [239, 44] on link "Features" at bounding box center [238, 44] width 22 height 8
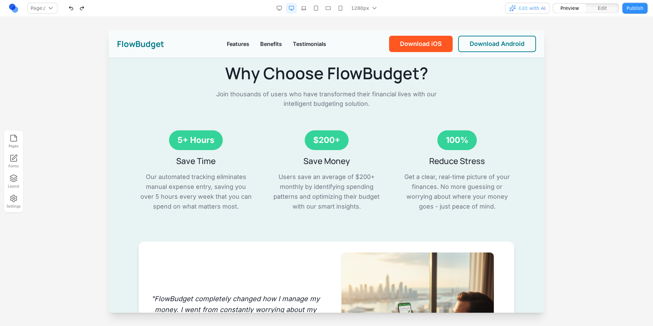
scroll to position [864, 0]
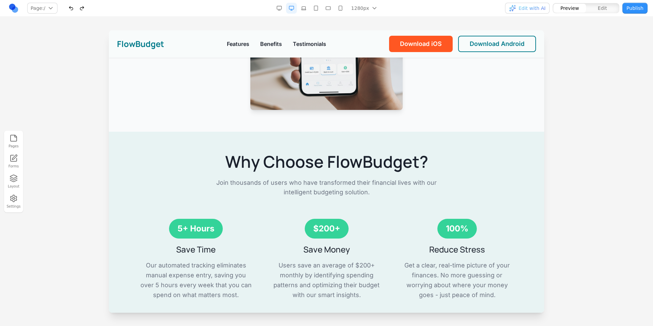
click at [520, 5] on span "Edit with AI" at bounding box center [527, 8] width 36 height 7
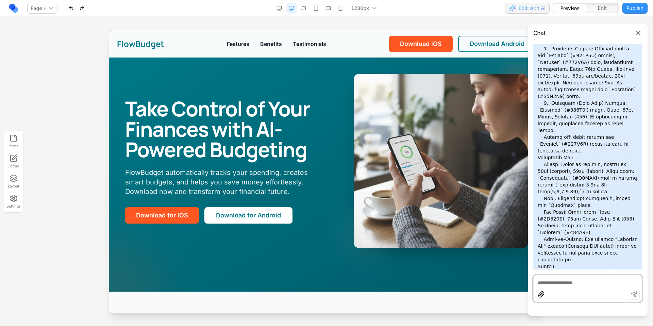
scroll to position [1649, 0]
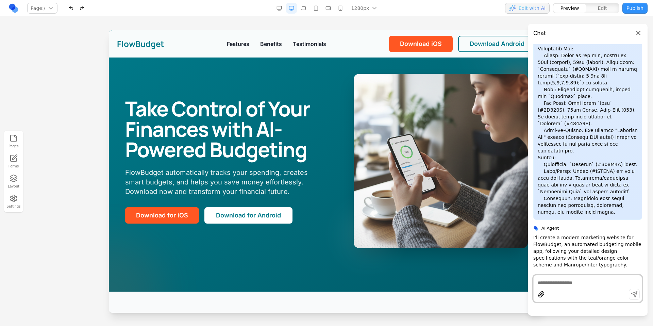
click at [214, 90] on div "Take Control of Your Finances with AI-Powered Budgeting FlowBudget automaticall…" at bounding box center [326, 161] width 403 height 174
click at [637, 33] on button "Close panel" at bounding box center [638, 32] width 7 height 7
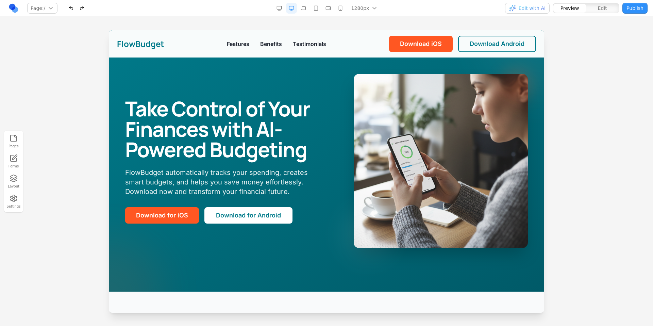
click at [17, 196] on icon "button" at bounding box center [14, 198] width 8 height 8
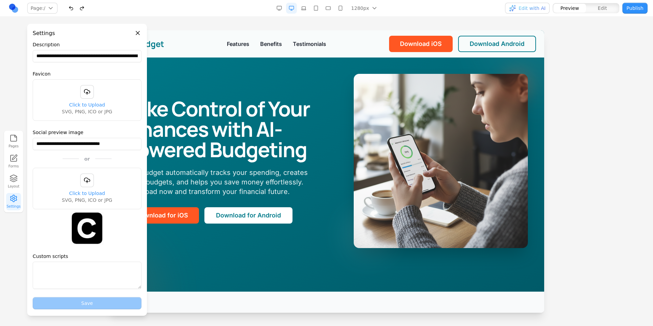
scroll to position [61, 0]
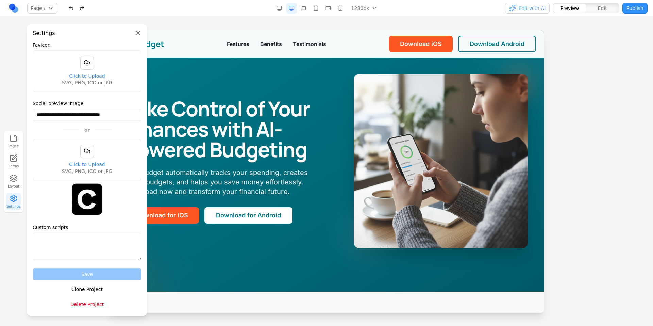
click at [92, 301] on button "Delete Project" at bounding box center [87, 304] width 109 height 12
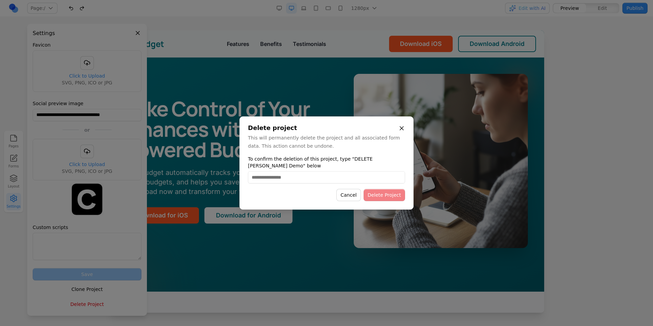
click at [317, 179] on input "To confirm the deletion of this project, type "DELETE Allen Demo" below" at bounding box center [326, 177] width 157 height 12
click at [315, 176] on input "To confirm the deletion of this project, type "DELETE Allen Demo" below" at bounding box center [326, 177] width 157 height 12
click at [315, 177] on input "To confirm the deletion of this project, type "DELETE Allen Demo" below" at bounding box center [326, 177] width 157 height 12
click at [316, 177] on input "To confirm the deletion of this project, type "DELETE Allen Demo" below" at bounding box center [326, 177] width 157 height 12
type input "**********"
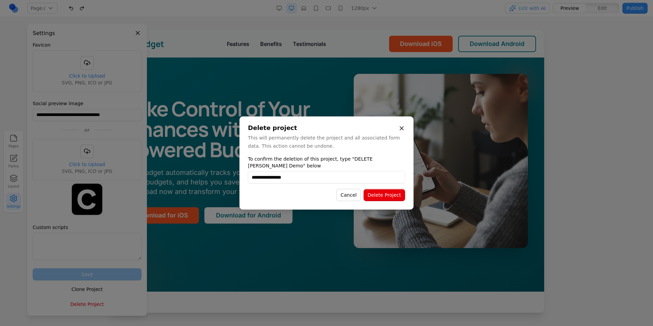
click at [394, 193] on button "Delete Project" at bounding box center [384, 195] width 41 height 12
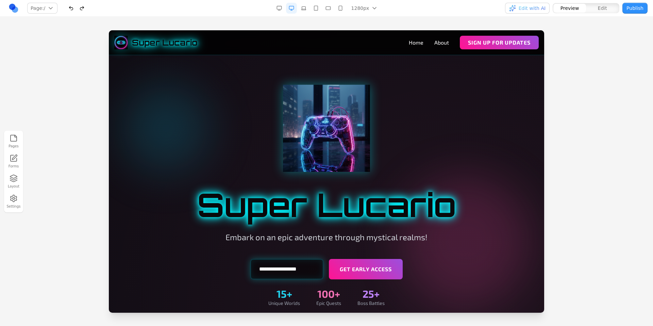
click at [568, 78] on div at bounding box center [326, 177] width 653 height 295
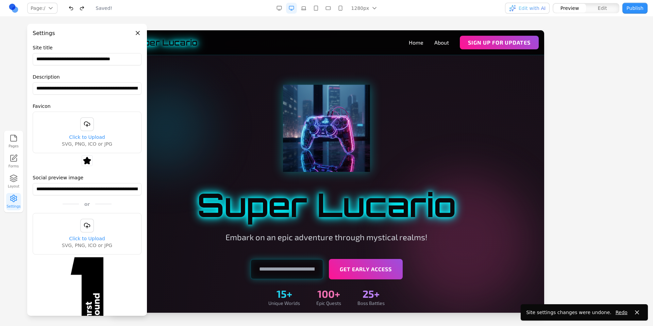
click at [574, 72] on div at bounding box center [326, 177] width 653 height 295
click at [139, 31] on button "Close panel" at bounding box center [137, 32] width 7 height 7
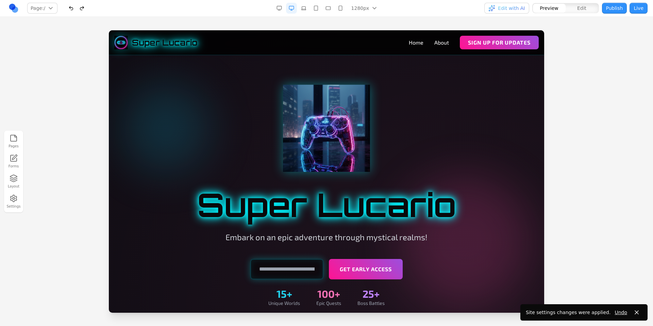
click at [604, 104] on div at bounding box center [326, 177] width 653 height 295
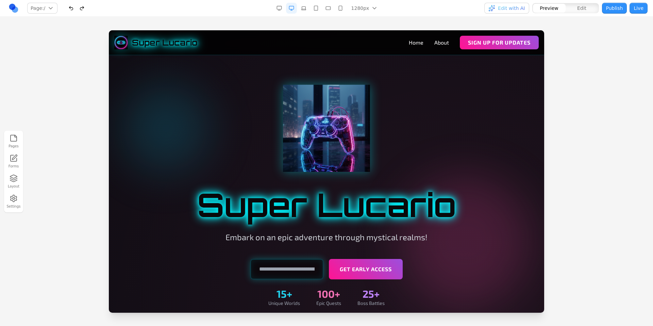
click at [146, 24] on div "Pages Forms Layout Settings" at bounding box center [326, 171] width 653 height 309
click at [439, 44] on link "About" at bounding box center [441, 42] width 15 height 8
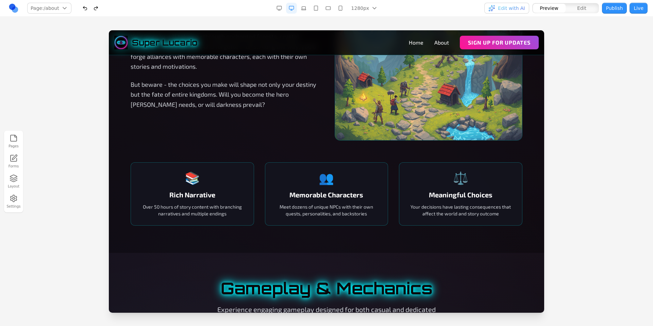
scroll to position [180, 0]
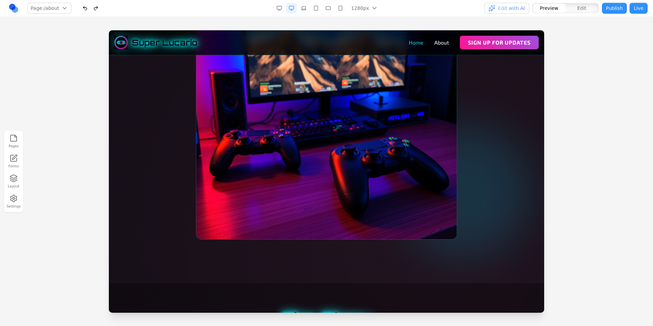
click at [410, 43] on link "Home" at bounding box center [416, 42] width 15 height 8
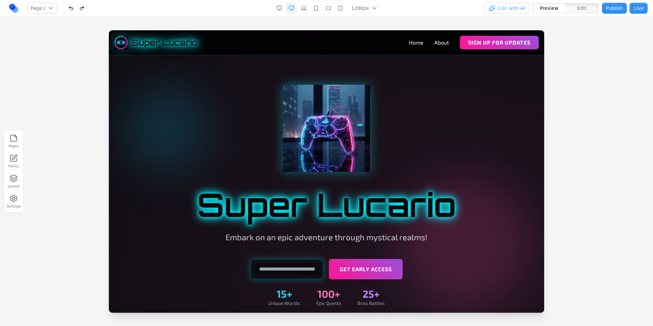
click at [578, 9] on button "Edit" at bounding box center [582, 8] width 33 height 9
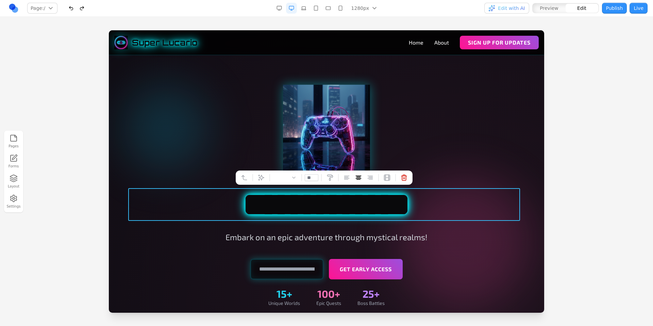
click at [449, 206] on h1 "**********" at bounding box center [327, 204] width 392 height 33
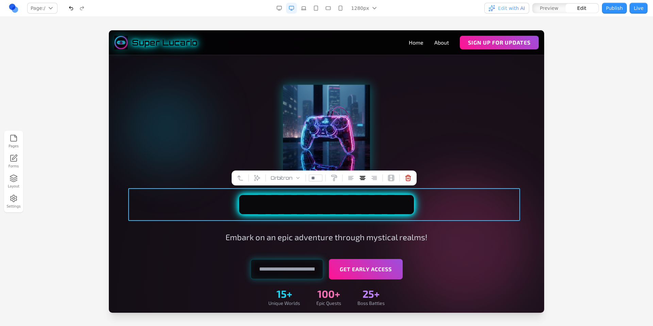
click at [452, 249] on div "**********" at bounding box center [327, 196] width 392 height 222
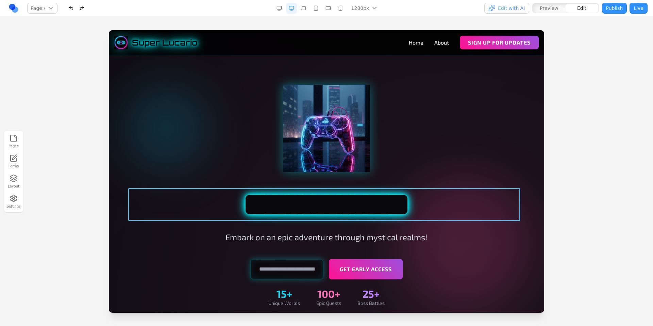
click at [343, 195] on h1 "**********" at bounding box center [327, 204] width 392 height 33
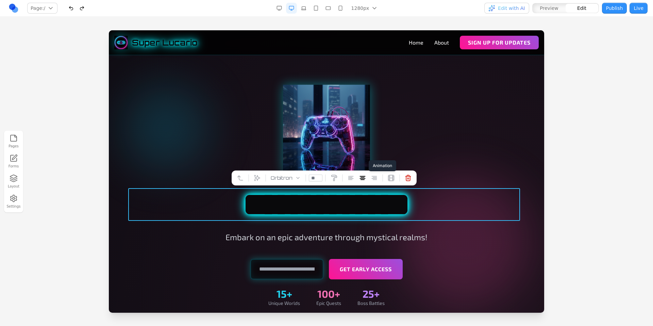
click at [392, 181] on icon at bounding box center [391, 178] width 6 height 6
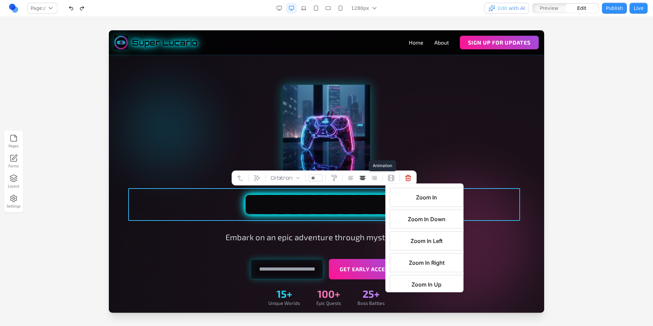
click at [427, 200] on span "Zoom In" at bounding box center [426, 197] width 21 height 8
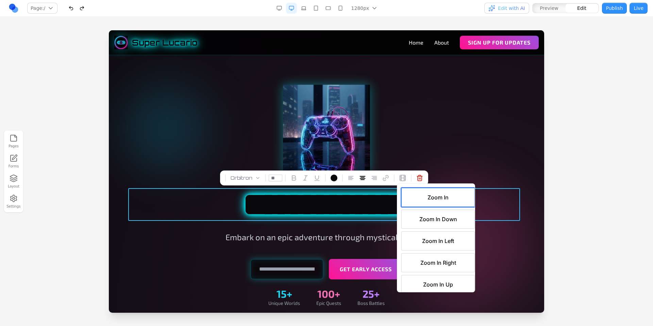
click at [446, 139] on div at bounding box center [327, 128] width 392 height 87
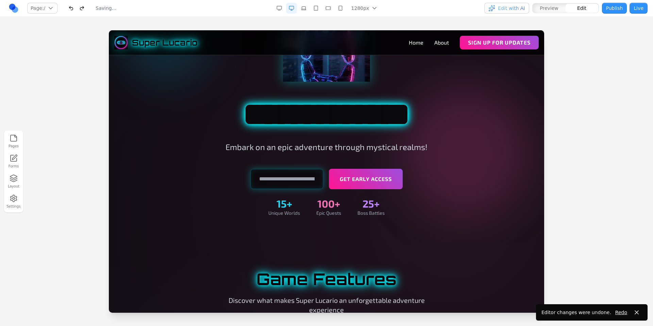
scroll to position [106, 0]
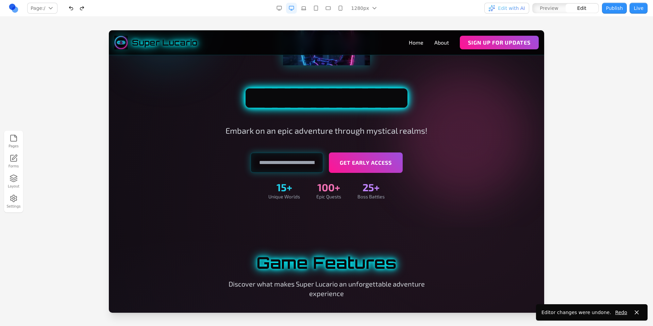
click at [18, 181] on button "Layout" at bounding box center [13, 181] width 15 height 17
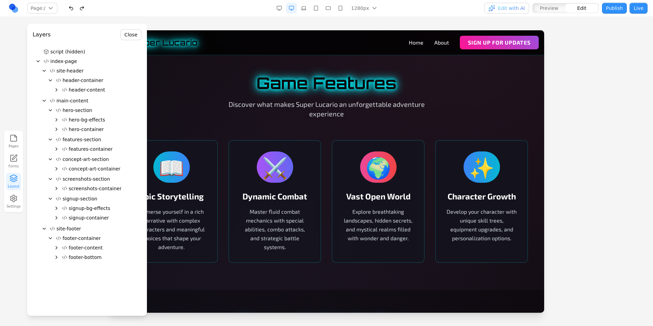
scroll to position [285, 0]
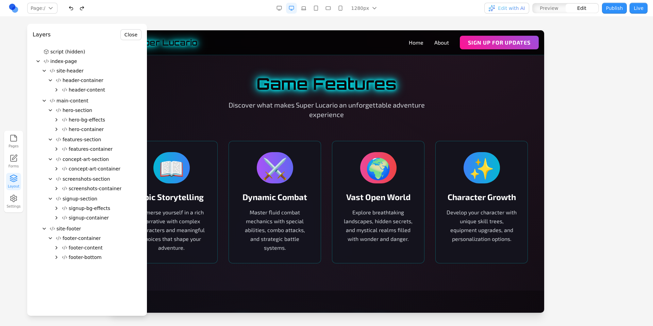
click at [55, 149] on icon "Expand" at bounding box center [56, 148] width 5 height 5
click at [61, 167] on icon "Expand" at bounding box center [62, 167] width 5 height 5
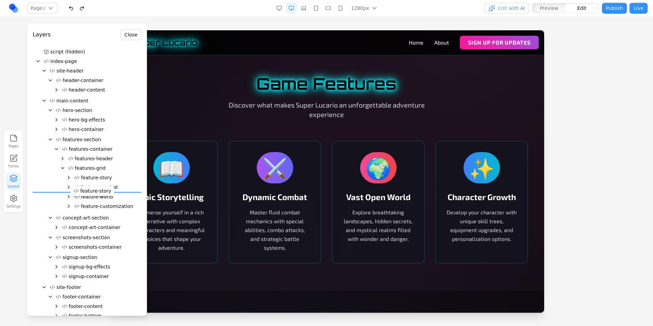
drag, startPoint x: 103, startPoint y: 178, endPoint x: 102, endPoint y: 191, distance: 13.0
click at [102, 191] on div "script (hidden) index-page site-header header-container header-content main-con…" at bounding box center [87, 185] width 109 height 276
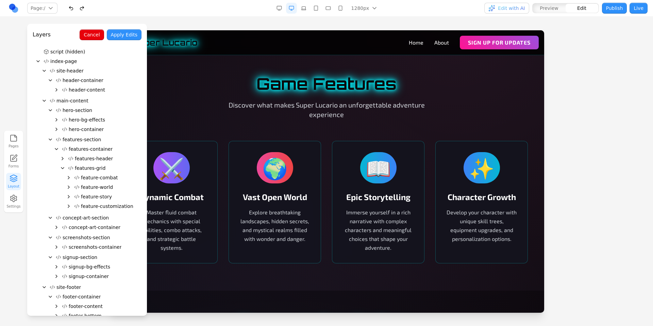
click at [101, 36] on button "Cancel" at bounding box center [92, 34] width 24 height 11
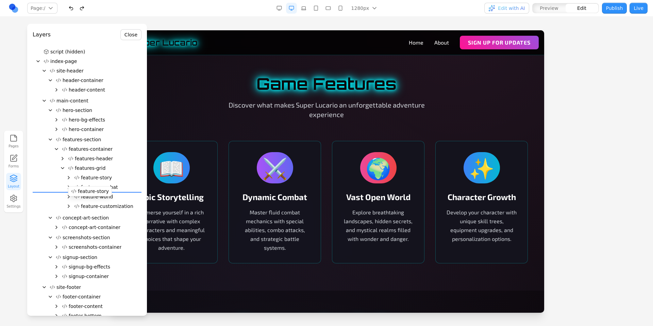
drag, startPoint x: 114, startPoint y: 179, endPoint x: 111, endPoint y: 192, distance: 13.7
click at [111, 192] on div "script (hidden) index-page site-header header-container header-content main-con…" at bounding box center [87, 185] width 109 height 276
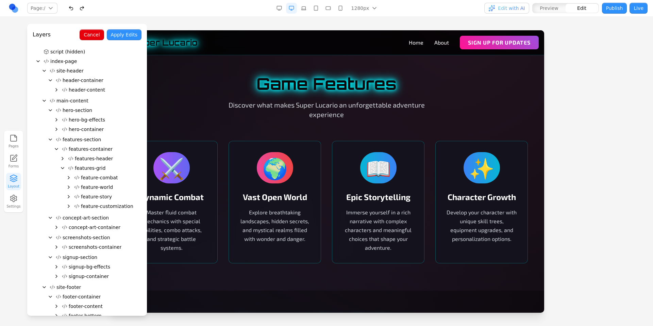
click at [122, 35] on button "Apply Edits" at bounding box center [124, 34] width 35 height 11
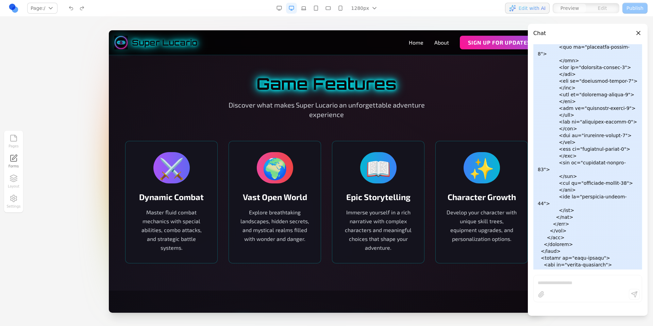
scroll to position [5464, 0]
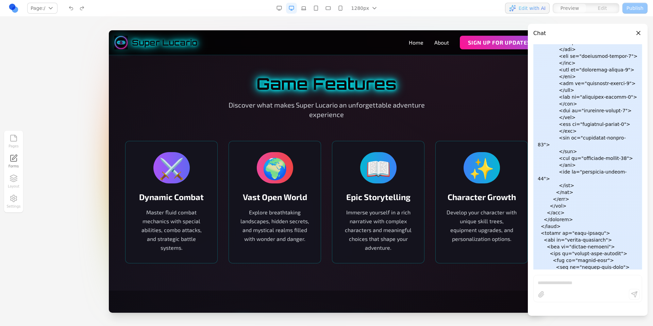
drag, startPoint x: 584, startPoint y: 265, endPoint x: 566, endPoint y: 266, distance: 17.7
click at [425, 21] on div "Pages Forms Layout Settings" at bounding box center [326, 171] width 653 height 309
click at [466, 17] on div "Pages Forms Layout Settings" at bounding box center [326, 171] width 653 height 309
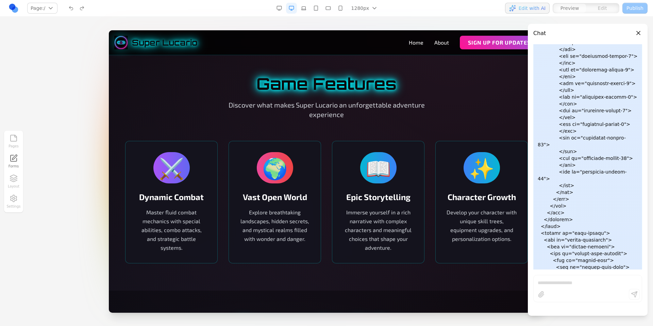
scroll to position [5443, 0]
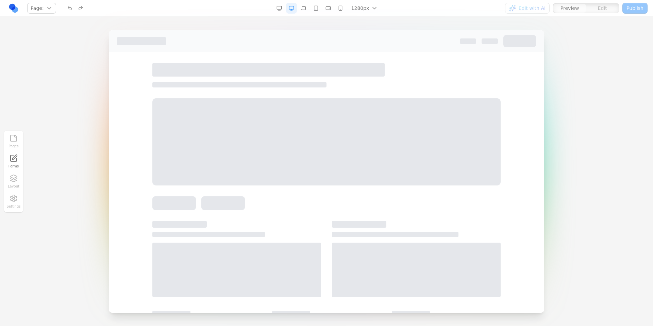
click at [79, 109] on div at bounding box center [326, 177] width 653 height 295
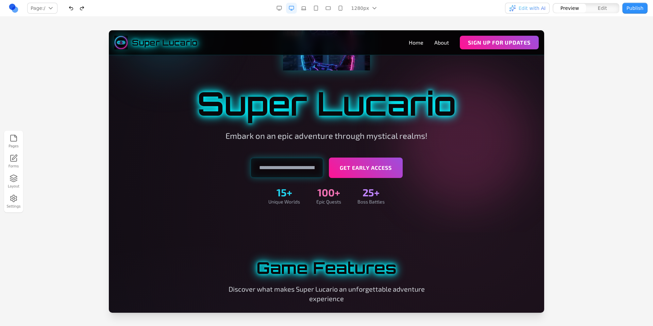
scroll to position [149, 0]
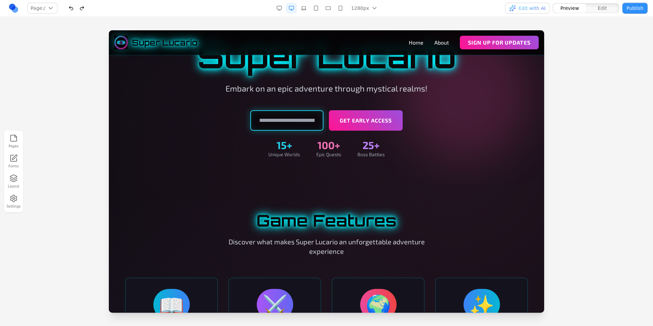
click at [271, 120] on input "email" at bounding box center [286, 120] width 73 height 20
type input "**********"
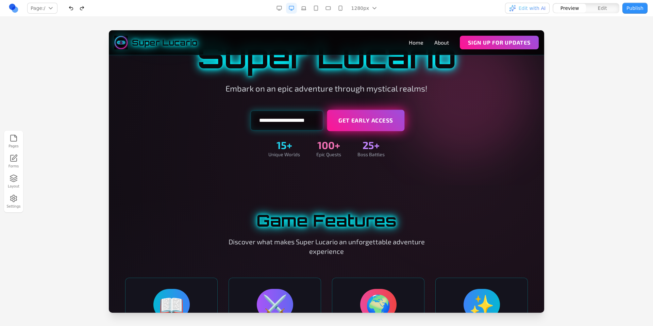
click at [357, 128] on button "Get Early Access" at bounding box center [366, 120] width 78 height 21
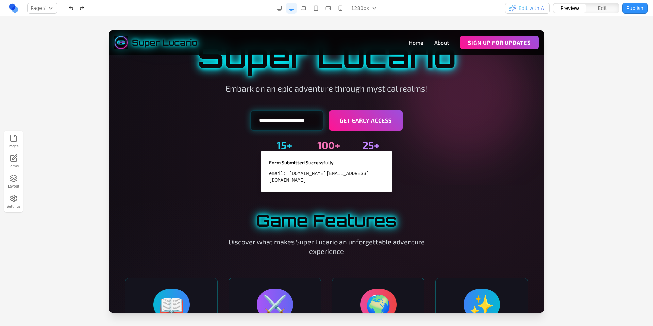
click at [12, 159] on icon at bounding box center [14, 158] width 8 height 8
click at [488, 116] on div "**********" at bounding box center [327, 134] width 392 height 48
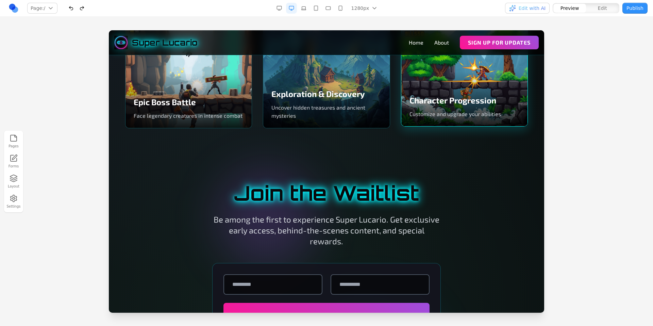
scroll to position [785, 0]
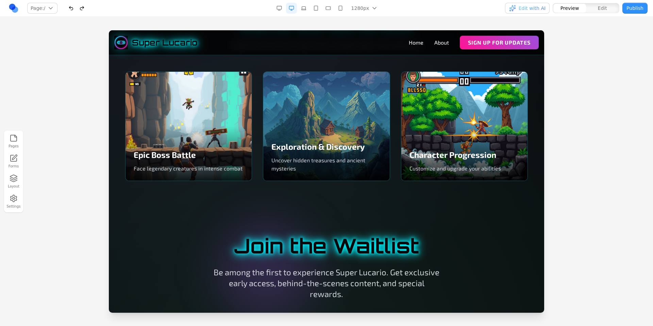
click at [8, 7] on link at bounding box center [13, 8] width 11 height 11
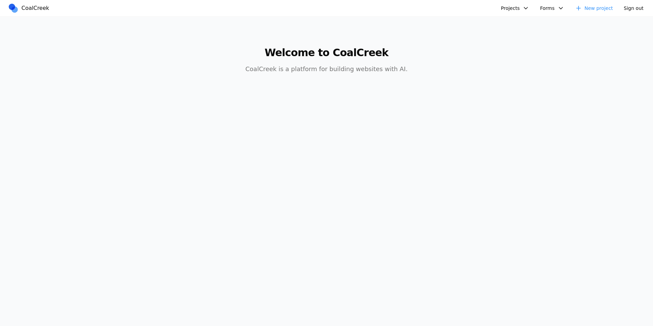
click at [521, 7] on button "Projects" at bounding box center [515, 8] width 36 height 11
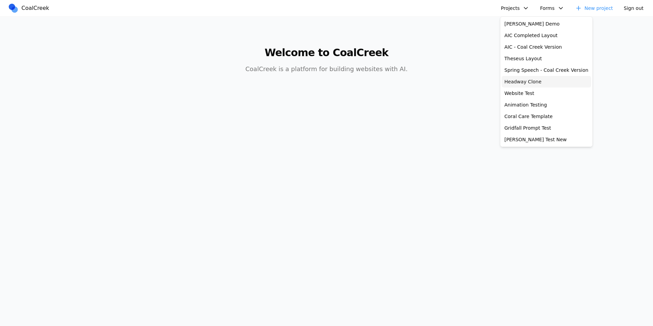
click at [538, 81] on link "Headway Clone" at bounding box center [546, 82] width 89 height 12
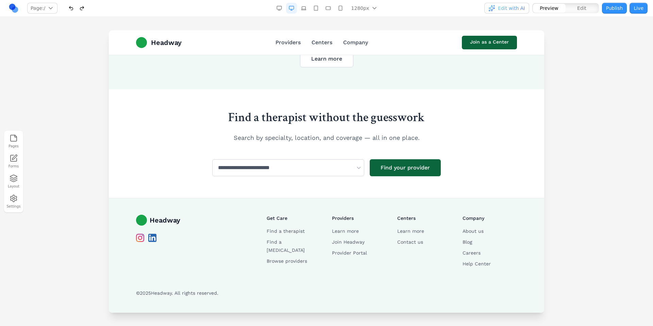
scroll to position [1396, 0]
click at [328, 44] on link "Centers" at bounding box center [322, 42] width 21 height 8
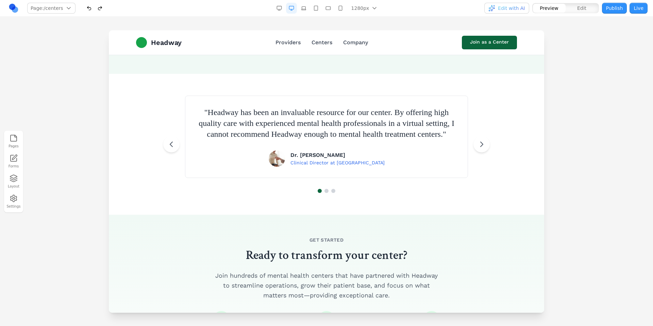
scroll to position [1036, 0]
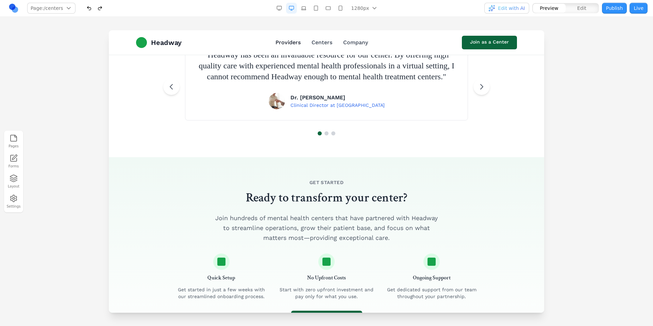
click at [290, 40] on link "Providers" at bounding box center [287, 42] width 25 height 8
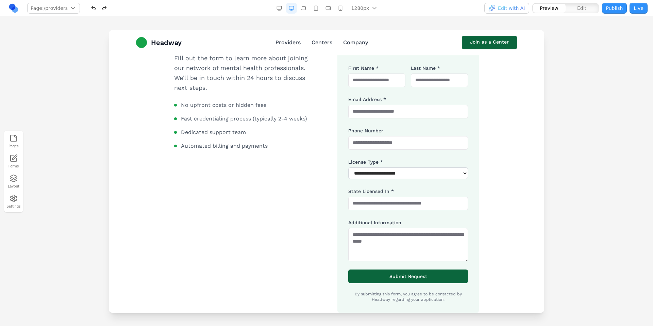
scroll to position [597, 0]
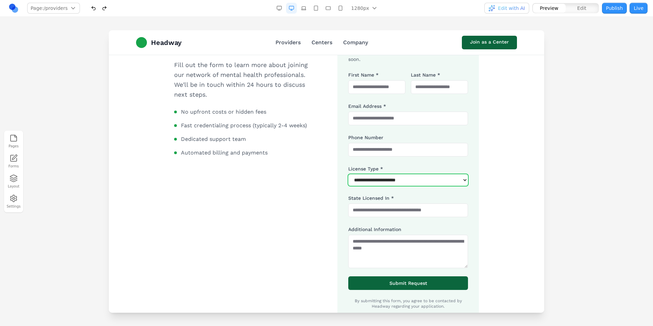
click at [409, 177] on select "**********" at bounding box center [408, 180] width 120 height 12
click at [410, 213] on input "State Licensed In *" at bounding box center [408, 210] width 120 height 14
click at [360, 231] on label "Additional Information" at bounding box center [374, 228] width 53 height 5
click at [360, 235] on textarea "Additional Information" at bounding box center [408, 251] width 120 height 33
click at [14, 8] on link at bounding box center [13, 8] width 11 height 11
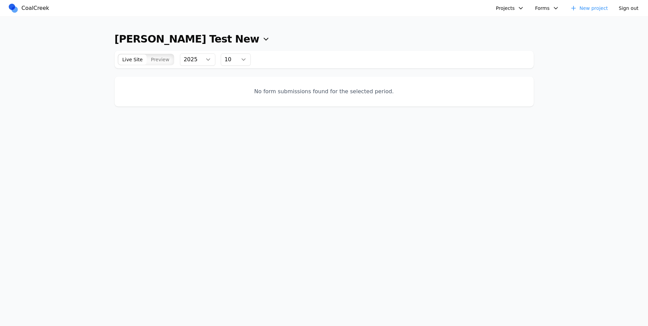
click at [152, 62] on span "Preview" at bounding box center [160, 59] width 19 height 7
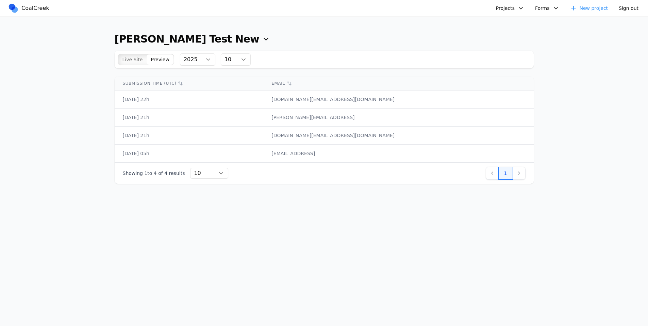
drag, startPoint x: 406, startPoint y: 100, endPoint x: 328, endPoint y: 98, distance: 78.2
click at [328, 98] on tr "[DATE] 22h [DOMAIN_NAME][EMAIL_ADDRESS][DOMAIN_NAME]" at bounding box center [324, 99] width 419 height 18
click at [264, 104] on td "[DATE] 22h" at bounding box center [189, 99] width 149 height 18
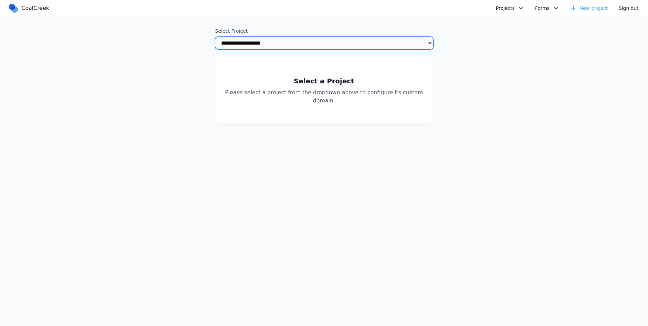
click at [308, 44] on select "**********" at bounding box center [324, 43] width 218 height 12
select select "**********"
click at [215, 37] on select "**********" at bounding box center [324, 43] width 218 height 12
select select "**********"
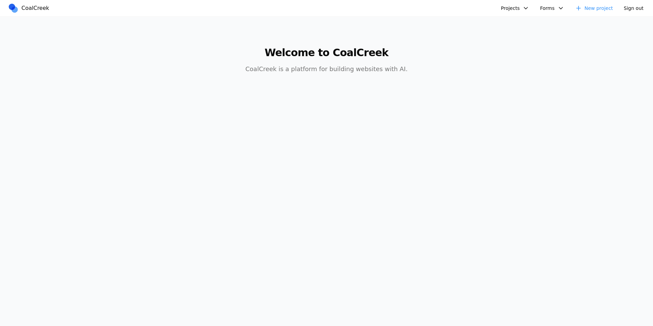
click at [510, 12] on button "Projects" at bounding box center [515, 8] width 36 height 11
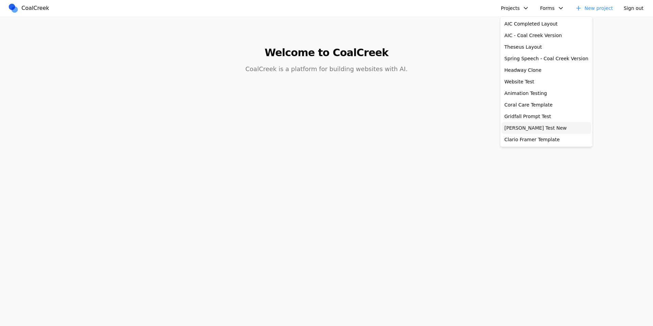
click at [530, 126] on link "[PERSON_NAME] Test New" at bounding box center [546, 128] width 89 height 12
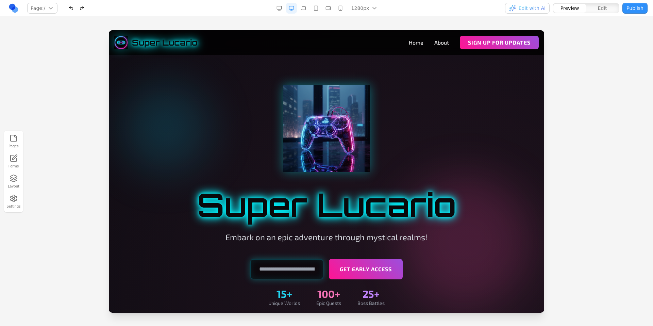
click at [78, 132] on div at bounding box center [326, 177] width 653 height 295
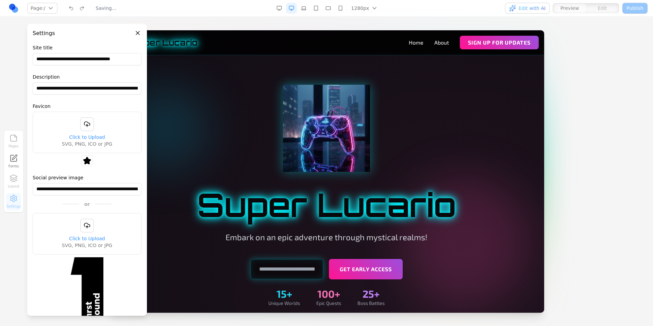
click at [220, 17] on div "Pages Forms Layout Settings" at bounding box center [326, 171] width 653 height 309
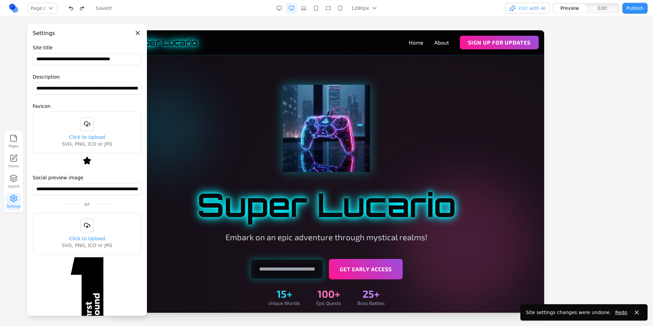
drag, startPoint x: 141, startPoint y: 33, endPoint x: 35, endPoint y: 2, distance: 110.9
click at [141, 33] on button "Close panel" at bounding box center [137, 32] width 7 height 7
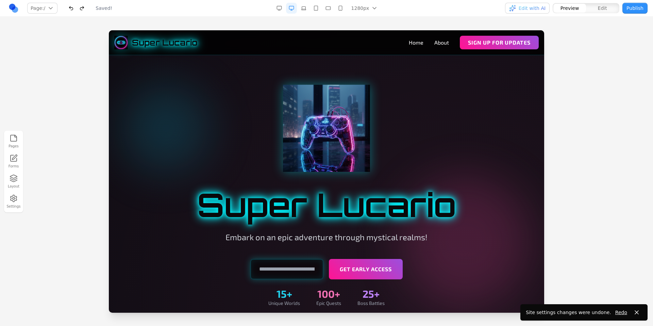
click at [157, 26] on div "Pages Forms Layout Settings" at bounding box center [326, 171] width 653 height 309
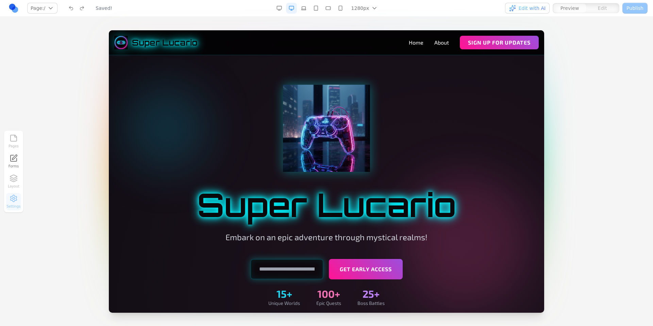
type input "**********"
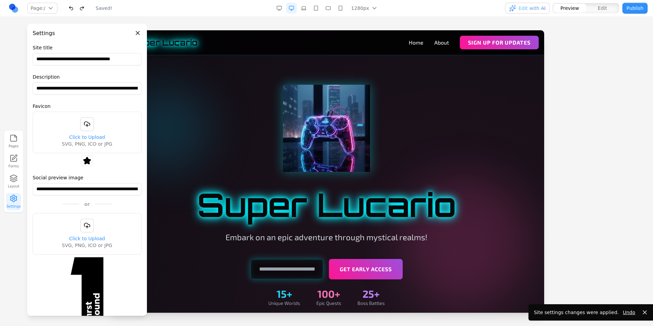
click at [138, 33] on button "Close panel" at bounding box center [137, 32] width 7 height 7
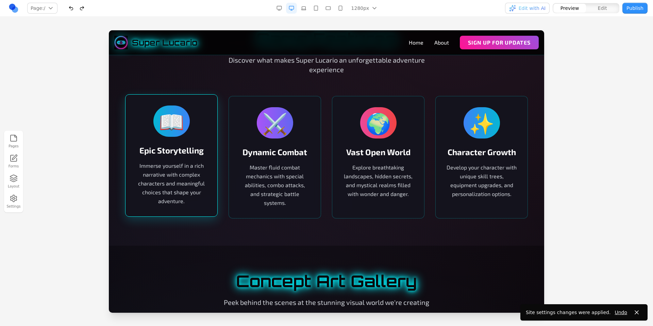
scroll to position [325, 0]
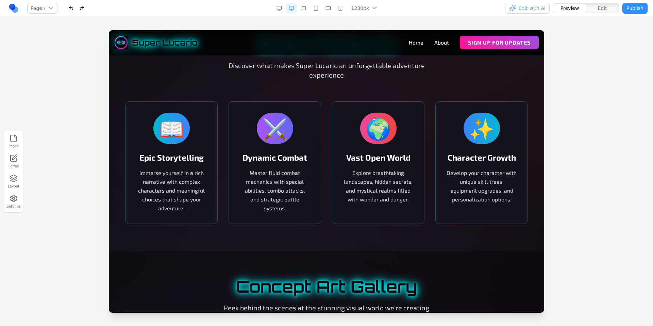
click at [16, 179] on icon "button" at bounding box center [14, 178] width 8 height 8
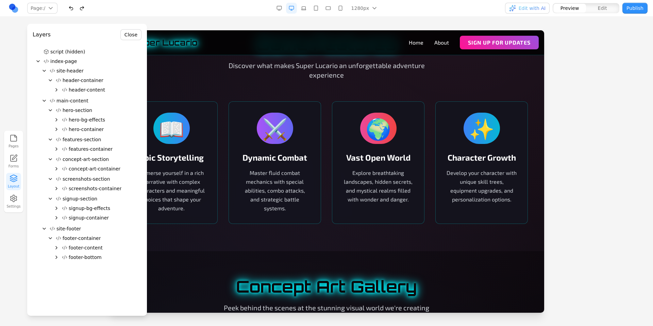
click at [58, 150] on icon "Expand" at bounding box center [56, 148] width 5 height 5
click at [62, 167] on icon "Expand" at bounding box center [62, 168] width 1 height 3
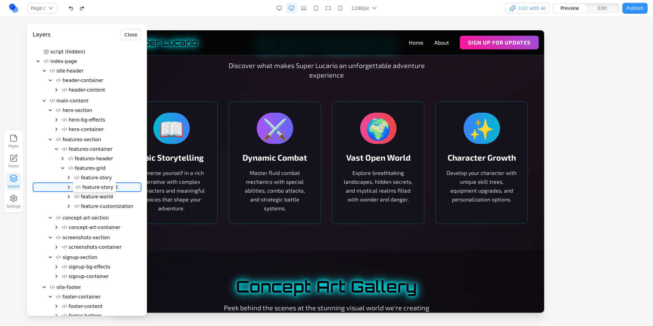
drag, startPoint x: 96, startPoint y: 176, endPoint x: 97, endPoint y: 185, distance: 9.6
click at [97, 185] on div "script (hidden) index-page site-header header-container header-content main-con…" at bounding box center [87, 185] width 109 height 276
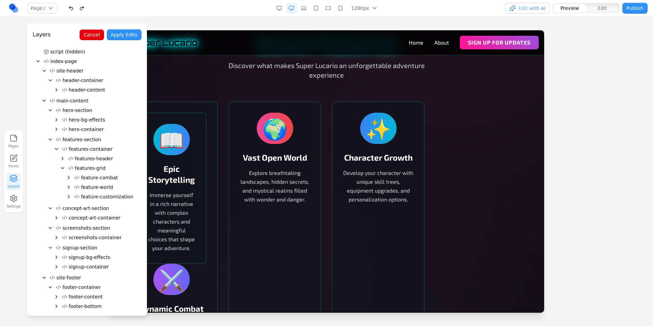
click at [98, 36] on button "Cancel" at bounding box center [92, 34] width 24 height 11
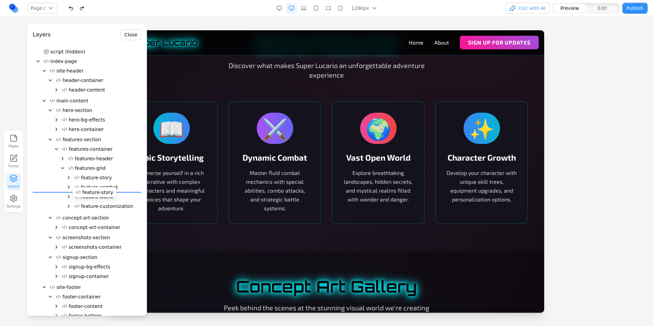
drag, startPoint x: 101, startPoint y: 177, endPoint x: 102, endPoint y: 191, distance: 14.3
click at [102, 191] on div "script (hidden) index-page site-header header-container header-content main-con…" at bounding box center [87, 185] width 109 height 276
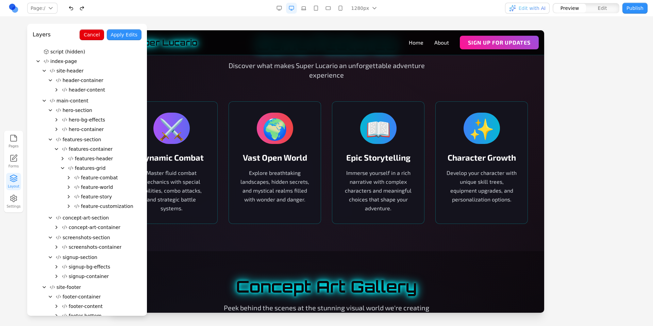
click at [94, 39] on button "Cancel" at bounding box center [92, 34] width 24 height 11
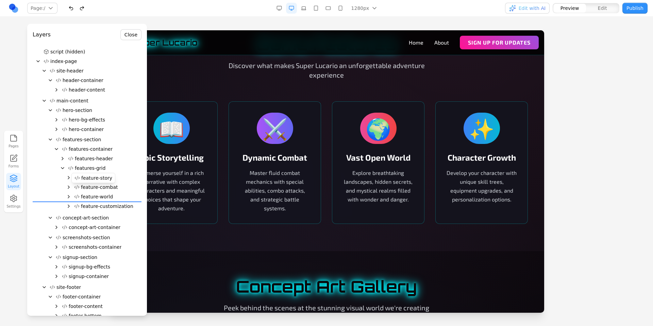
drag, startPoint x: 109, startPoint y: 177, endPoint x: 111, endPoint y: 200, distance: 22.6
click at [111, 200] on div "script (hidden) index-page site-header header-container header-content main-con…" at bounding box center [87, 185] width 109 height 276
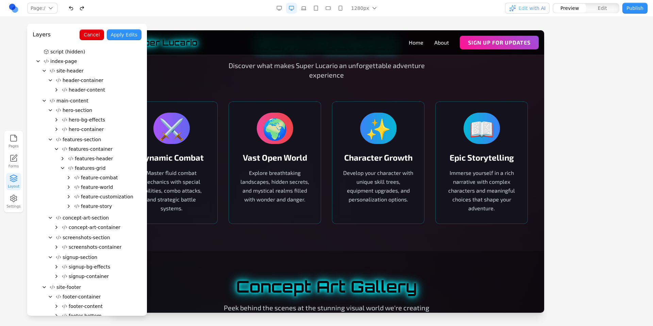
click at [89, 34] on button "Cancel" at bounding box center [92, 34] width 24 height 11
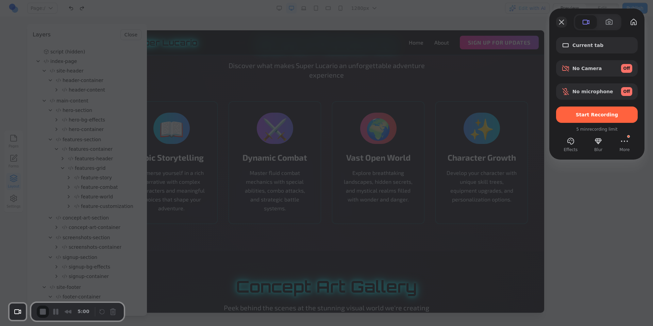
click at [559, 20] on button "Close" at bounding box center [561, 22] width 11 height 11
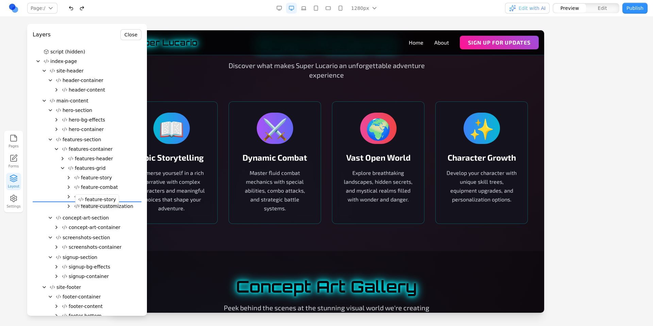
drag, startPoint x: 106, startPoint y: 178, endPoint x: 110, endPoint y: 201, distance: 22.8
click at [110, 201] on div "script (hidden) index-page site-header header-container header-content main-con…" at bounding box center [87, 185] width 109 height 276
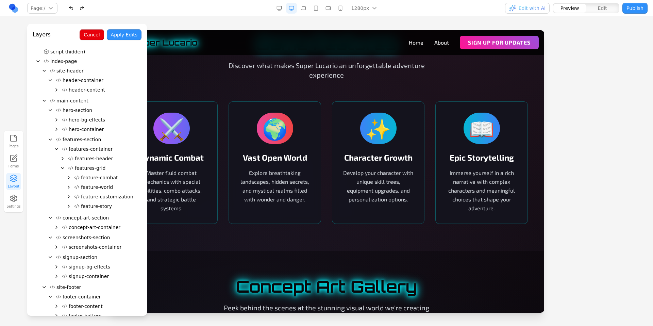
click at [125, 37] on button "Apply Edits" at bounding box center [124, 34] width 35 height 11
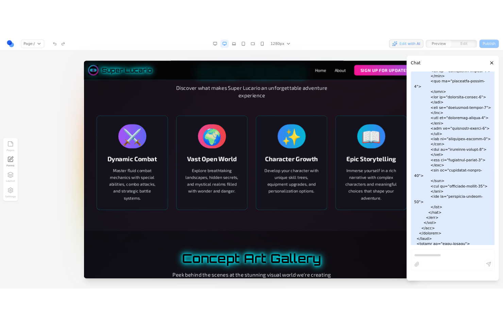
scroll to position [5422, 0]
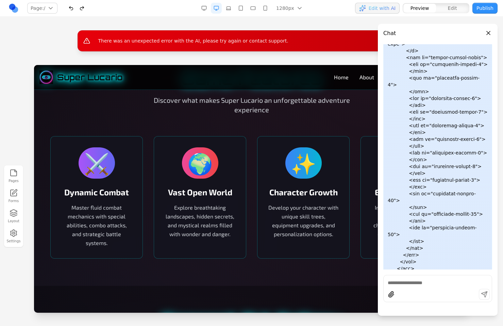
click at [129, 25] on div "There was an unexpected error with the AI, please try again or contact support.…" at bounding box center [251, 171] width 503 height 309
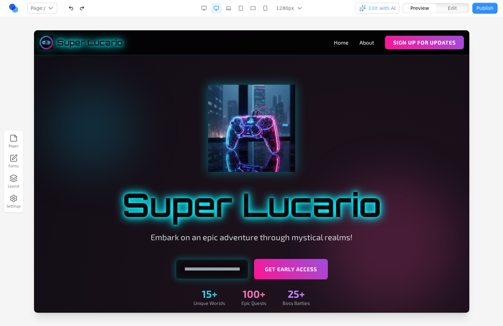
click at [486, 24] on div "Pages Forms Layout Settings" at bounding box center [251, 171] width 503 height 309
click at [340, 24] on div "Pages Forms Layout Settings" at bounding box center [251, 171] width 503 height 309
click at [359, 19] on div "Pages Forms Layout Settings" at bounding box center [251, 171] width 503 height 309
click at [357, 21] on div "Pages Forms Layout Settings" at bounding box center [251, 171] width 503 height 309
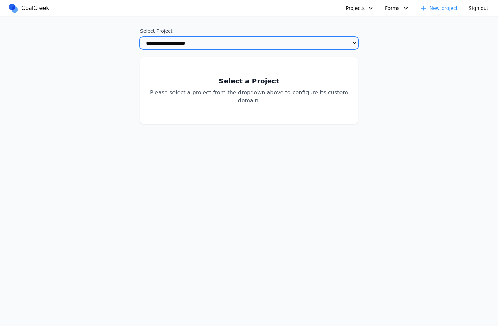
click at [211, 45] on select "**********" at bounding box center [249, 43] width 218 height 12
select select "**********"
click at [140, 37] on select "**********" at bounding box center [249, 43] width 218 height 12
select select "**********"
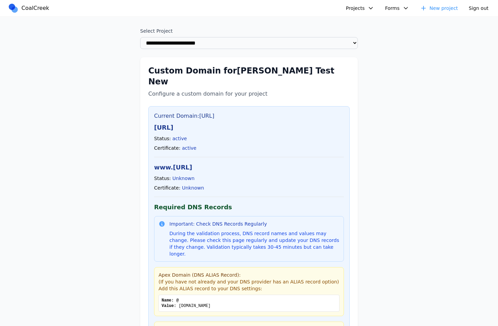
click at [404, 119] on div "**********" at bounding box center [249, 215] width 498 height 396
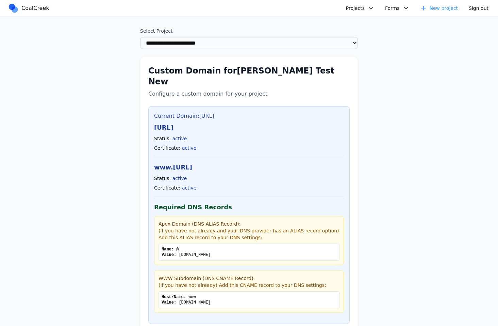
click at [383, 91] on div "**********" at bounding box center [249, 189] width 498 height 345
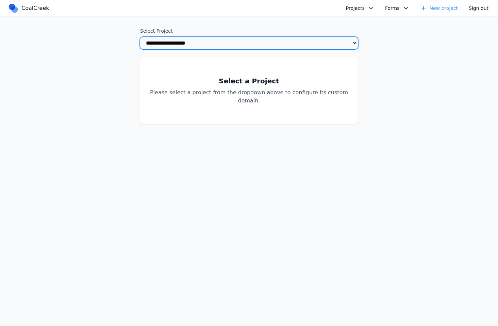
click at [178, 46] on select "**********" at bounding box center [249, 43] width 218 height 12
select select "**********"
click at [140, 37] on select "**********" at bounding box center [249, 43] width 218 height 12
select select "**********"
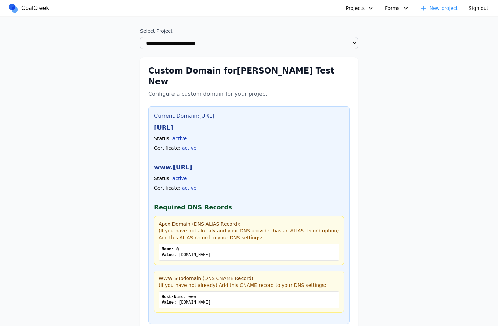
click at [100, 73] on div "**********" at bounding box center [249, 189] width 498 height 345
click at [32, 9] on span "CoalCreek" at bounding box center [35, 8] width 28 height 8
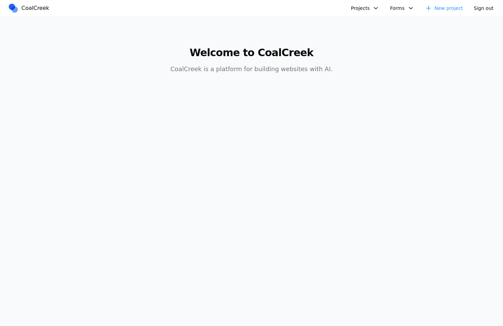
click at [367, 11] on button "Projects" at bounding box center [365, 8] width 36 height 11
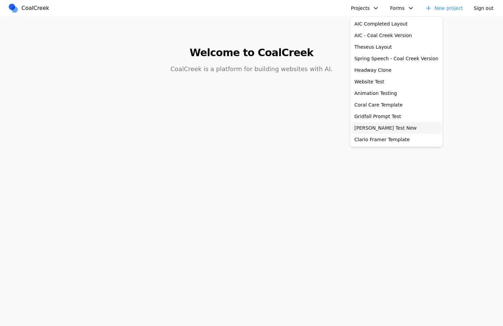
click at [380, 128] on link "[PERSON_NAME] Test New" at bounding box center [396, 128] width 89 height 12
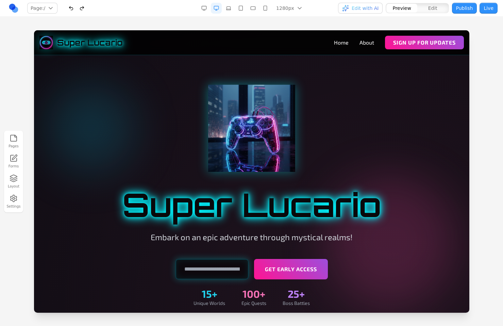
click at [12, 181] on icon "button" at bounding box center [14, 178] width 8 height 8
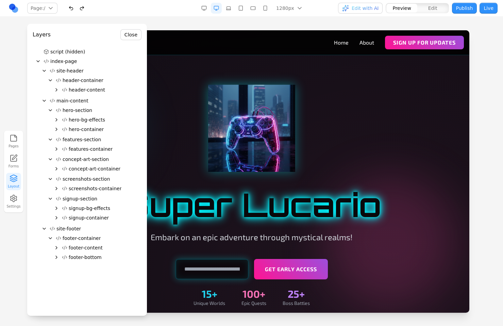
click at [57, 149] on icon "Expand" at bounding box center [56, 148] width 5 height 5
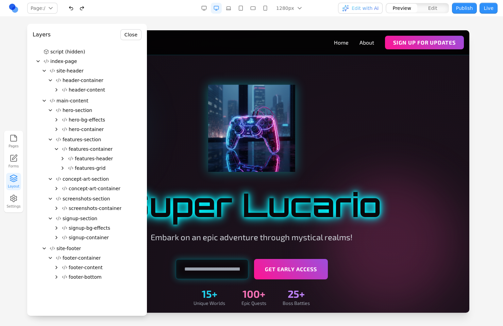
click at [61, 167] on icon "Expand" at bounding box center [62, 167] width 5 height 5
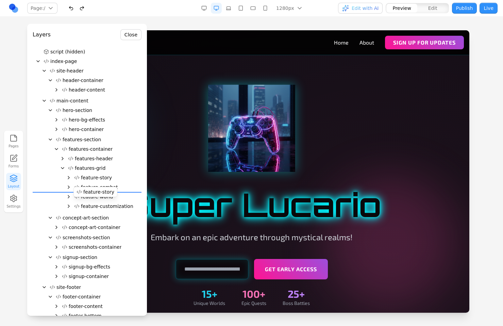
drag, startPoint x: 90, startPoint y: 177, endPoint x: 92, endPoint y: 191, distance: 14.1
click at [92, 191] on div "script (hidden) index-page site-header header-container header-content main-con…" at bounding box center [87, 185] width 109 height 276
click at [128, 33] on button "Apply Edits" at bounding box center [124, 34] width 35 height 11
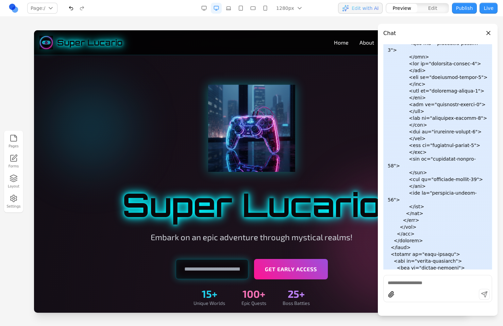
click at [490, 31] on button "Close panel" at bounding box center [488, 32] width 7 height 7
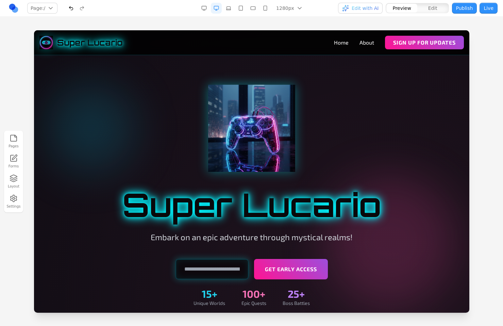
click at [483, 30] on div at bounding box center [251, 177] width 503 height 295
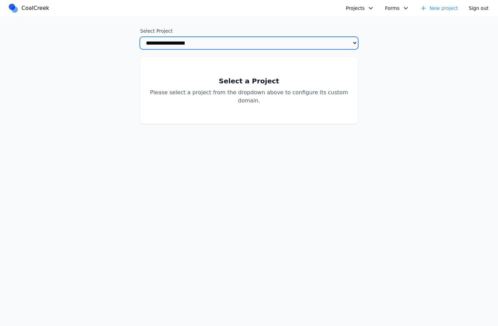
click at [332, 42] on select "**********" at bounding box center [249, 43] width 218 height 12
select select "**********"
click at [140, 37] on select "**********" at bounding box center [249, 43] width 218 height 12
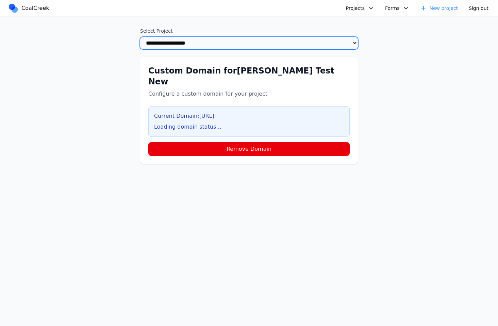
select select "**********"
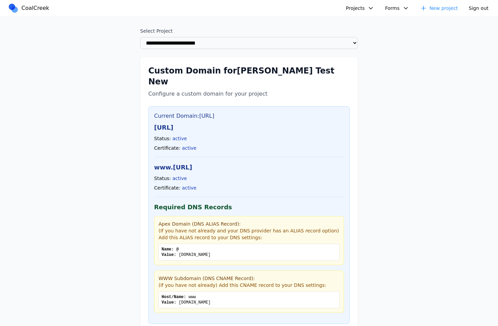
click at [360, 9] on button "Projects" at bounding box center [360, 8] width 36 height 11
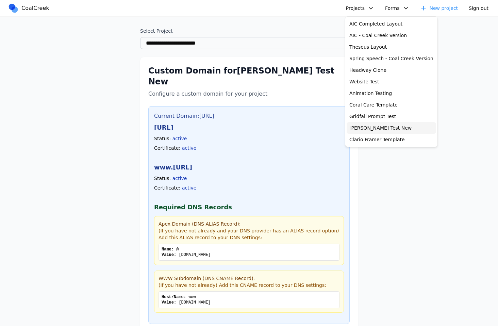
click at [372, 125] on link "[PERSON_NAME] Test New" at bounding box center [391, 128] width 89 height 12
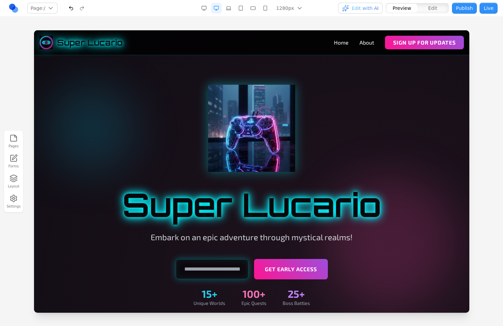
click at [498, 53] on div at bounding box center [251, 177] width 503 height 295
